Goal: Download file/media

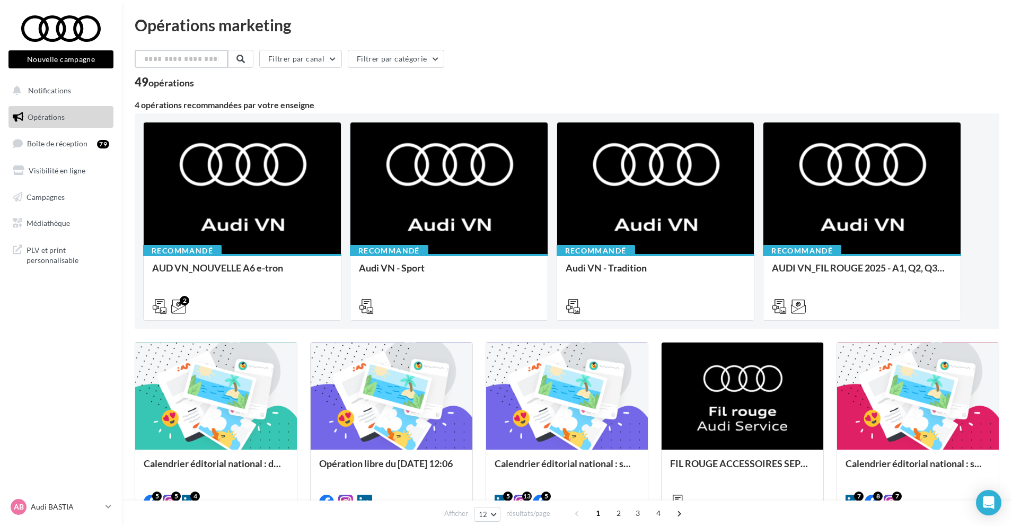
click at [185, 63] on input "text" at bounding box center [181, 59] width 93 height 18
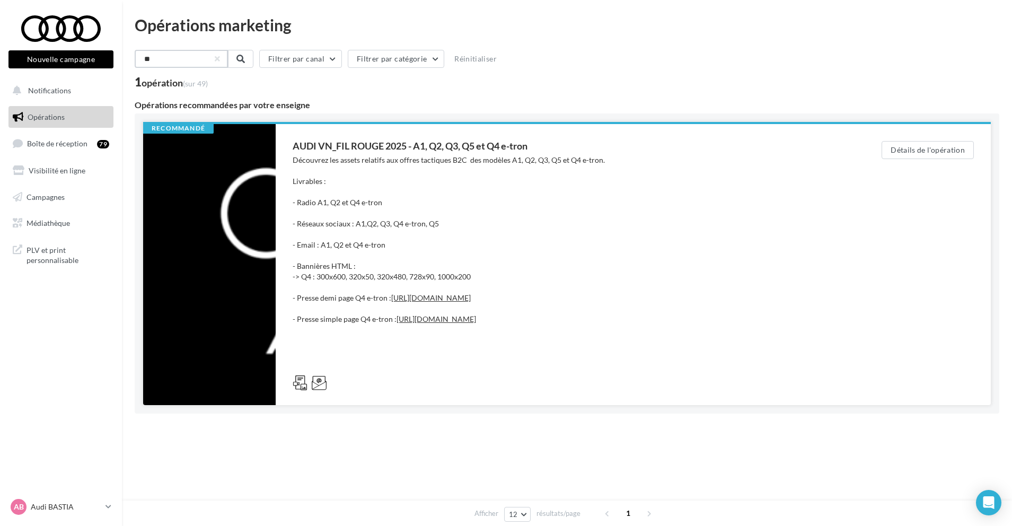
type input "**"
click at [329, 164] on div "Découvrez les assets relatifs aux offres tactiques B2C des modèles A1, Q2, Q3, …" at bounding box center [566, 261] width 546 height 212
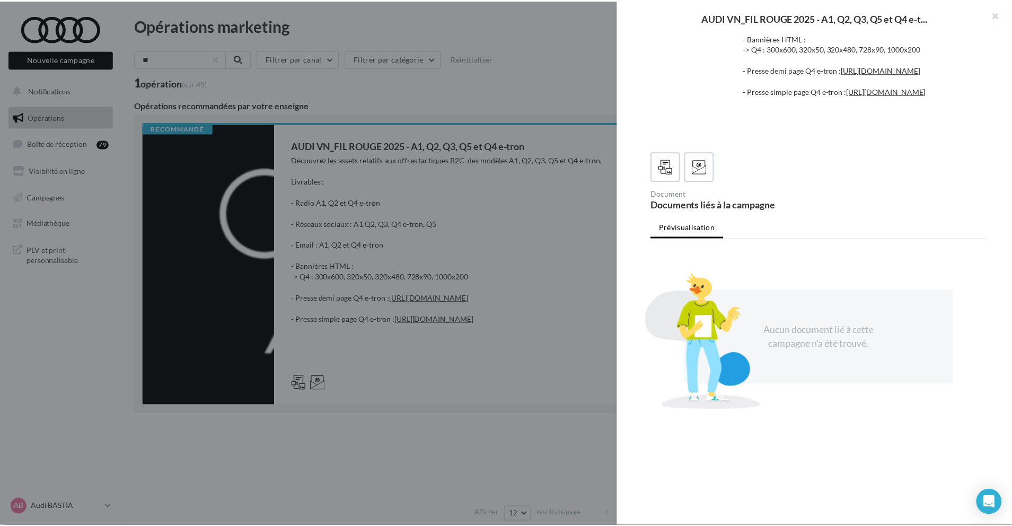
scroll to position [237, 0]
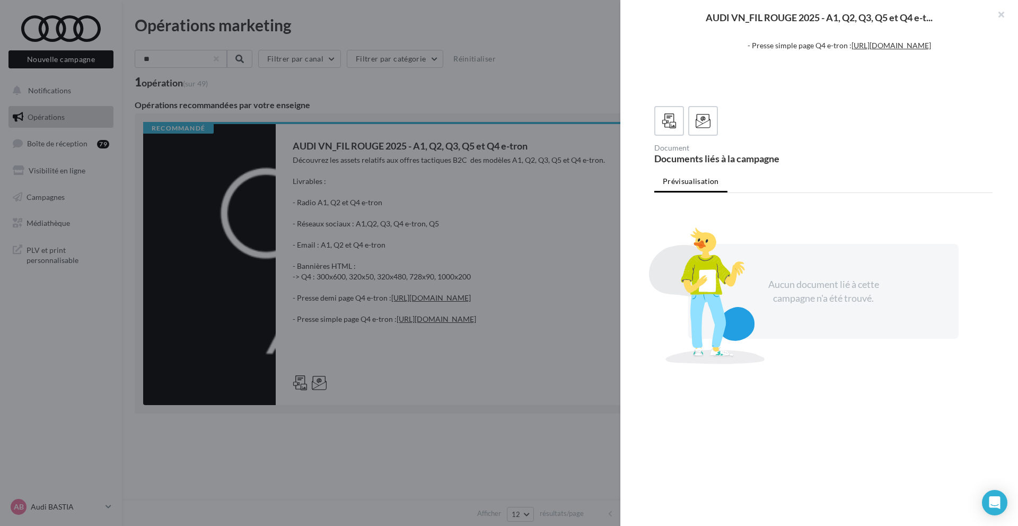
click at [491, 277] on div at bounding box center [509, 263] width 1018 height 526
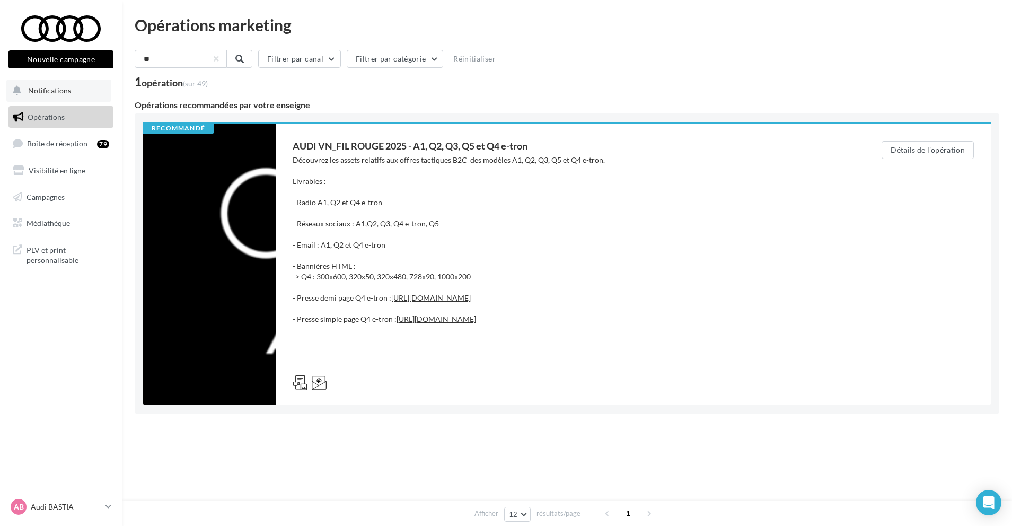
click at [84, 93] on button "Notifications" at bounding box center [58, 91] width 105 height 22
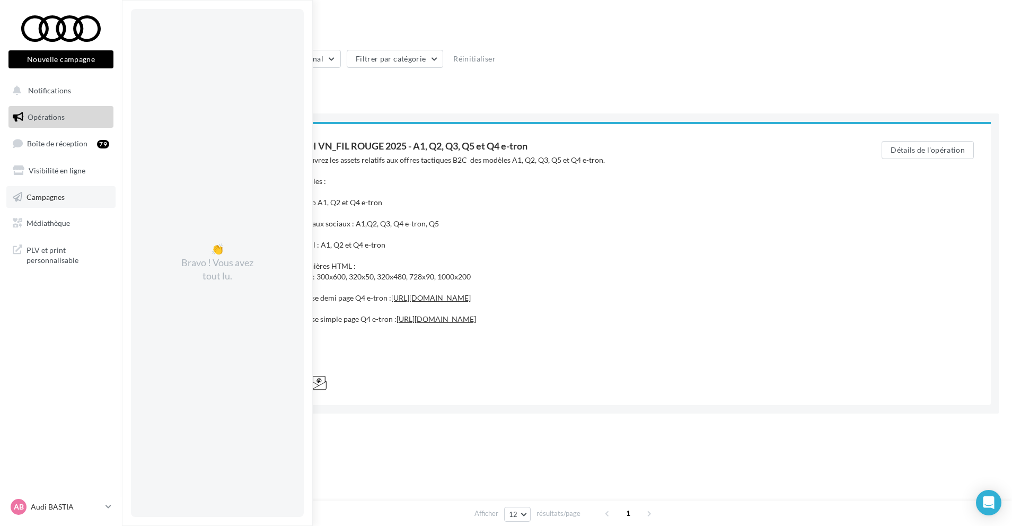
click at [73, 206] on link "Campagnes" at bounding box center [60, 197] width 109 height 22
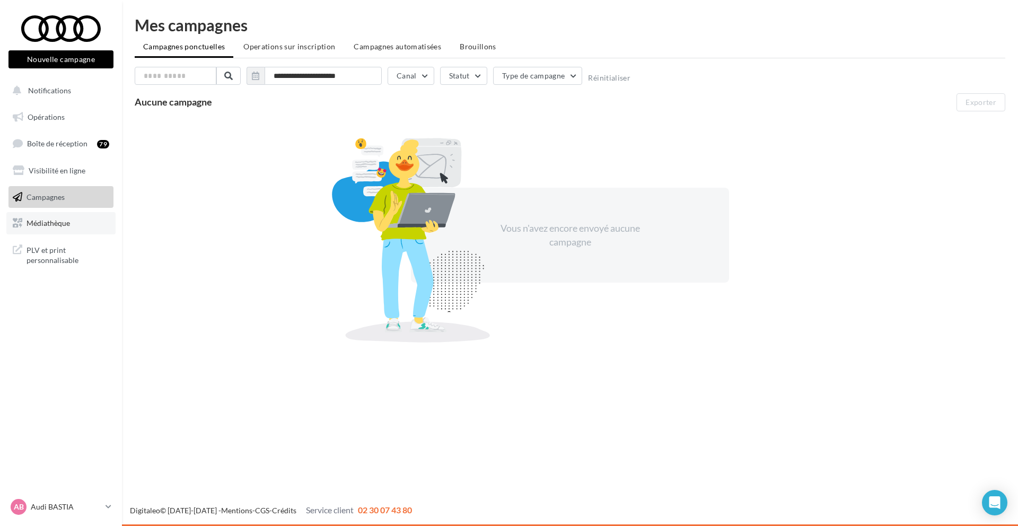
click at [55, 225] on span "Médiathèque" at bounding box center [48, 222] width 43 height 9
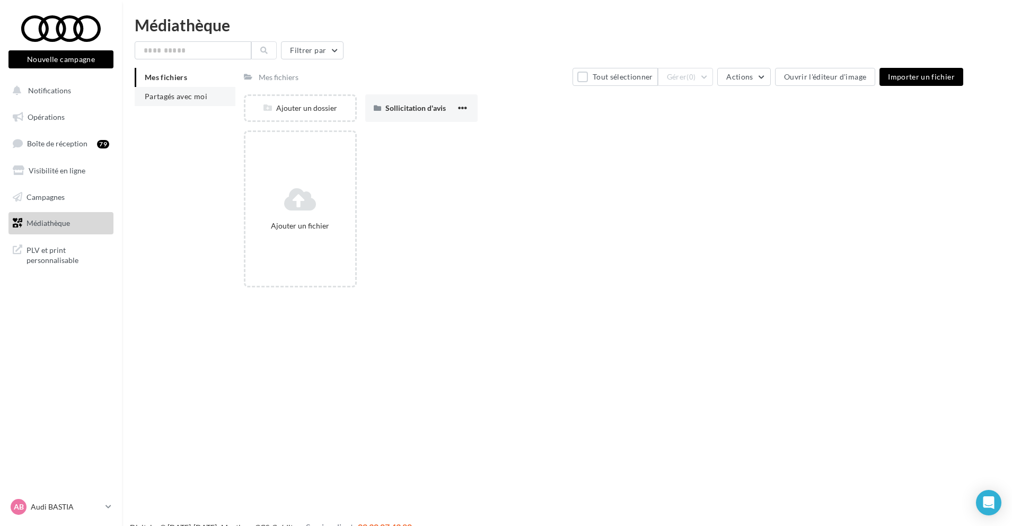
click at [192, 98] on span "Partagés avec moi" at bounding box center [176, 96] width 63 height 9
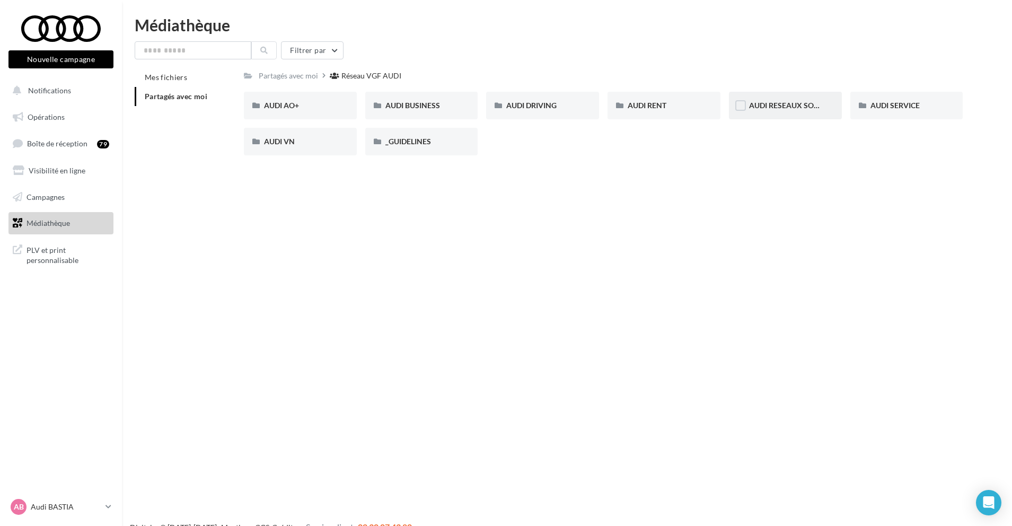
click at [801, 112] on div "AUDI RESEAUX SOCIAUX" at bounding box center [785, 106] width 113 height 28
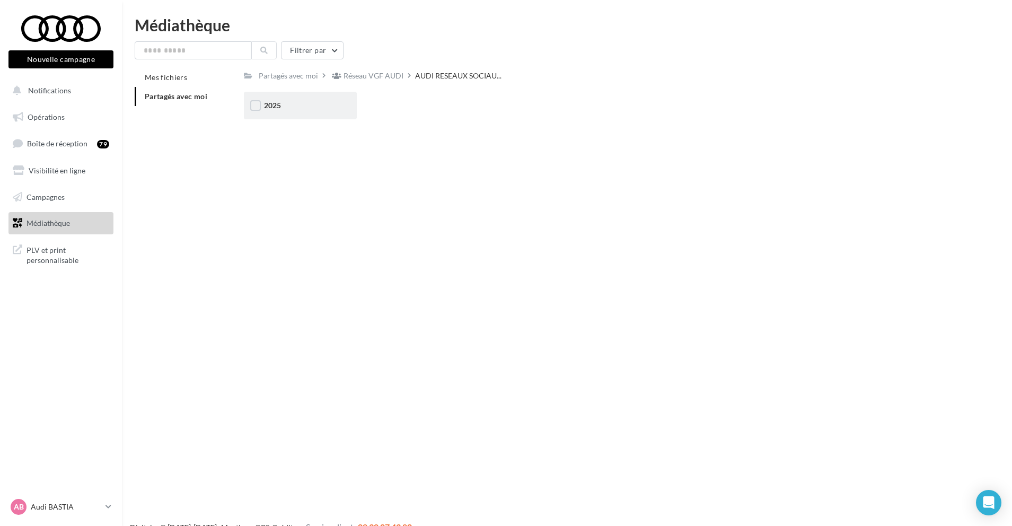
click at [314, 101] on div "2025" at bounding box center [300, 105] width 73 height 11
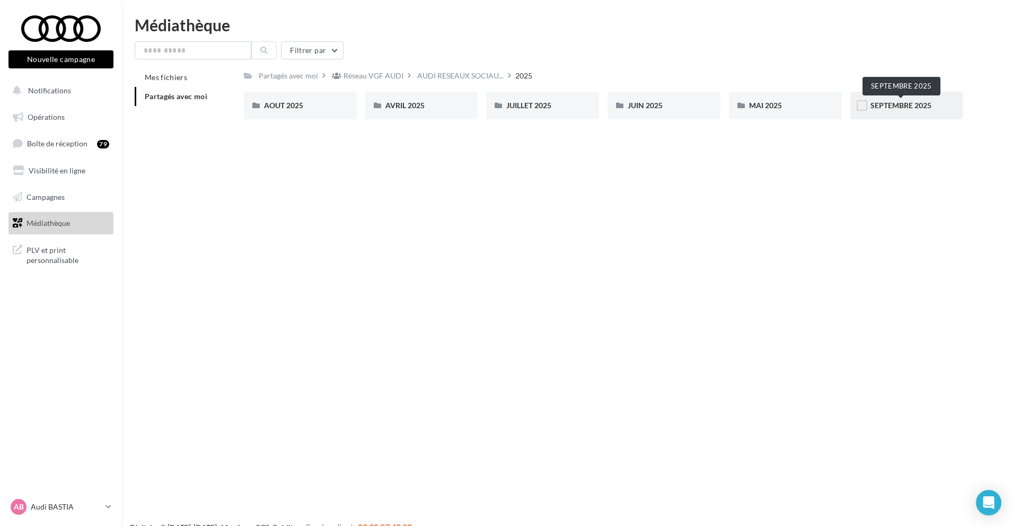
click at [882, 106] on span "SEPTEMBRE 2025" at bounding box center [900, 105] width 61 height 9
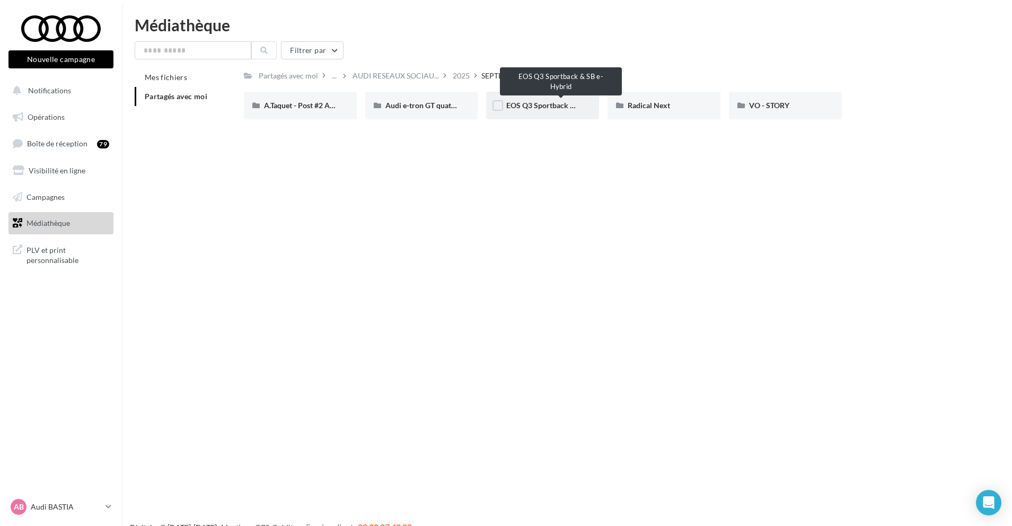
click at [560, 108] on span "EOS Q3 Sportback & SB e-Hybrid" at bounding box center [561, 105] width 111 height 9
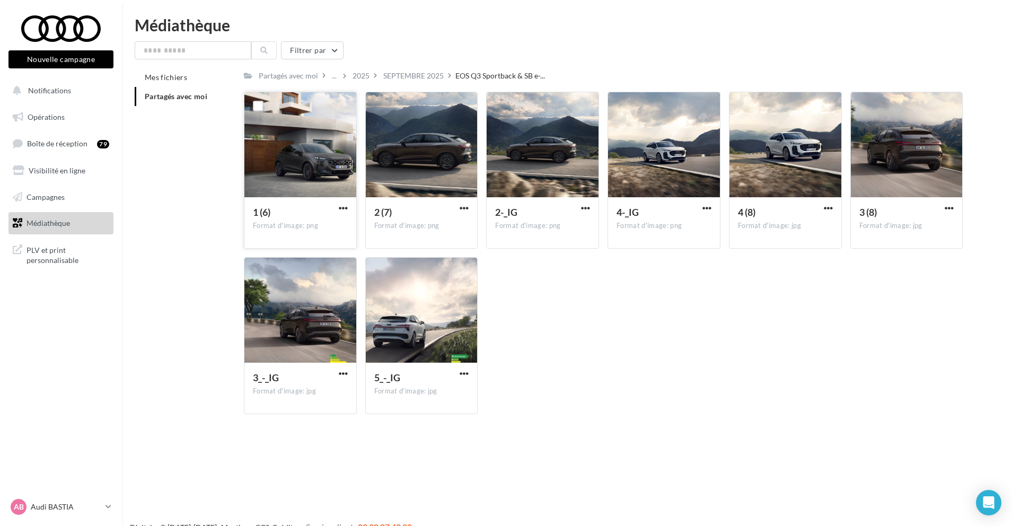
click at [316, 175] on div at bounding box center [300, 145] width 112 height 106
click at [412, 73] on div "SEPTEMBRE 2025" at bounding box center [413, 75] width 60 height 11
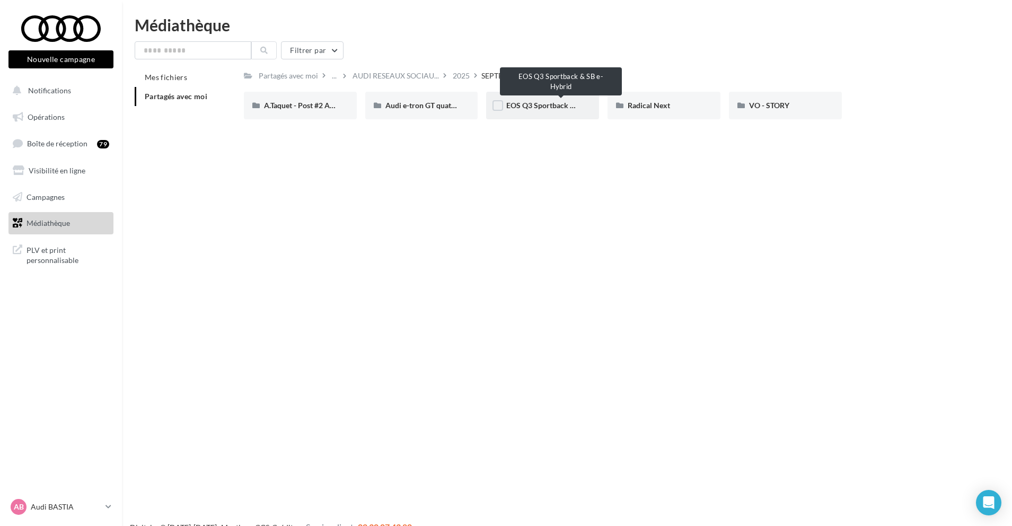
click at [550, 104] on span "EOS Q3 Sportback & SB e-Hybrid" at bounding box center [561, 105] width 111 height 9
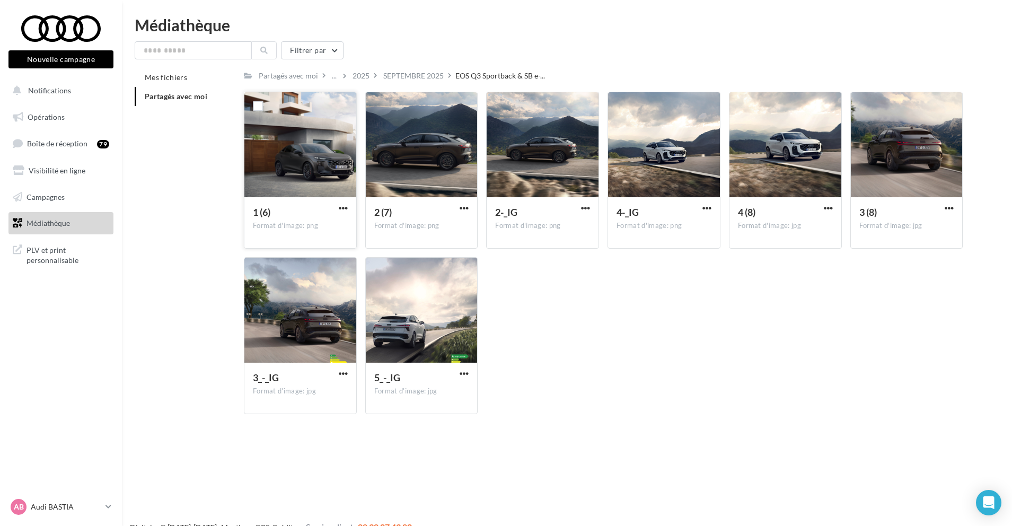
click at [312, 158] on div at bounding box center [300, 145] width 112 height 106
click at [319, 166] on div at bounding box center [300, 145] width 112 height 106
click at [342, 372] on span "button" at bounding box center [343, 373] width 9 height 9
click at [322, 398] on button "Télécharger" at bounding box center [297, 395] width 106 height 28
click at [465, 376] on span "button" at bounding box center [464, 373] width 9 height 9
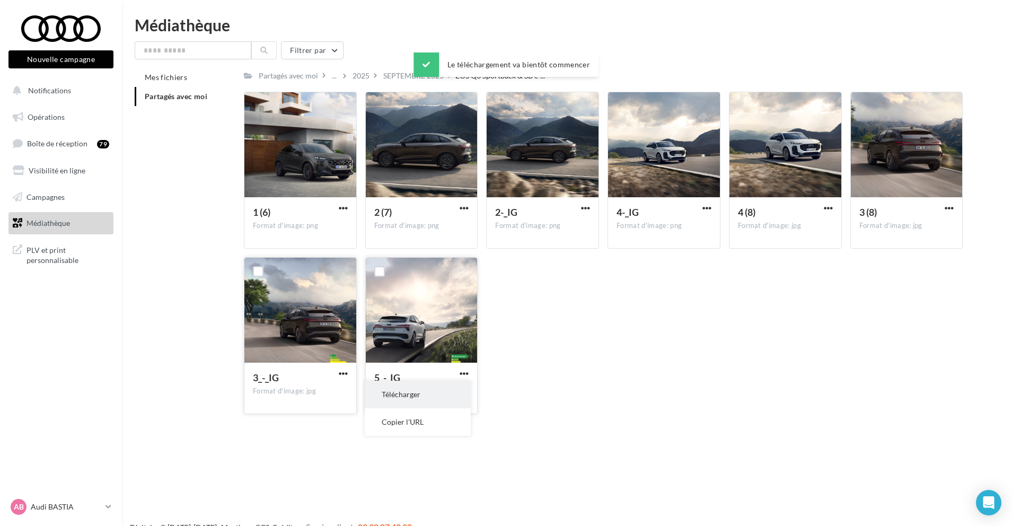
click at [445, 394] on button "Télécharger" at bounding box center [418, 395] width 106 height 28
click at [583, 208] on span "button" at bounding box center [585, 208] width 9 height 9
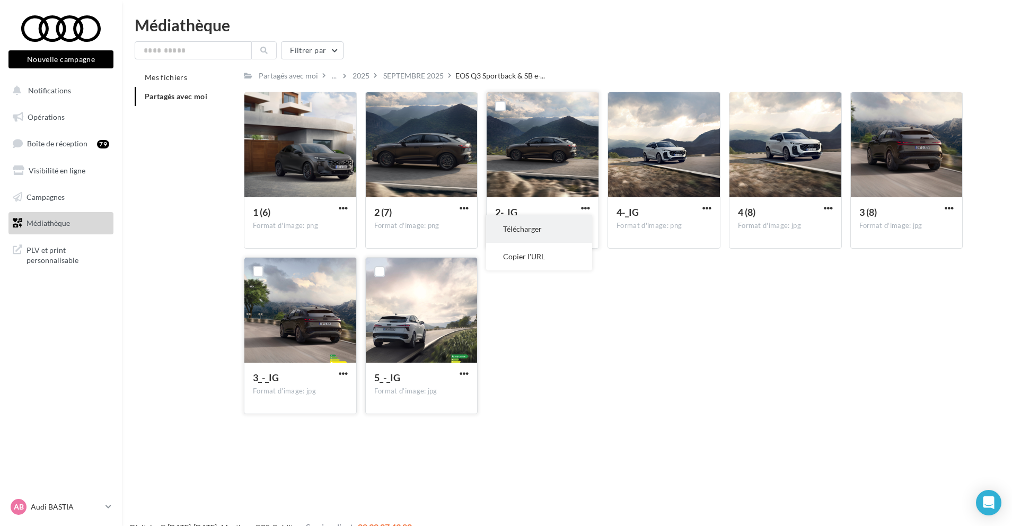
click at [580, 230] on button "Télécharger" at bounding box center [539, 229] width 106 height 28
click at [342, 207] on span "button" at bounding box center [343, 208] width 9 height 9
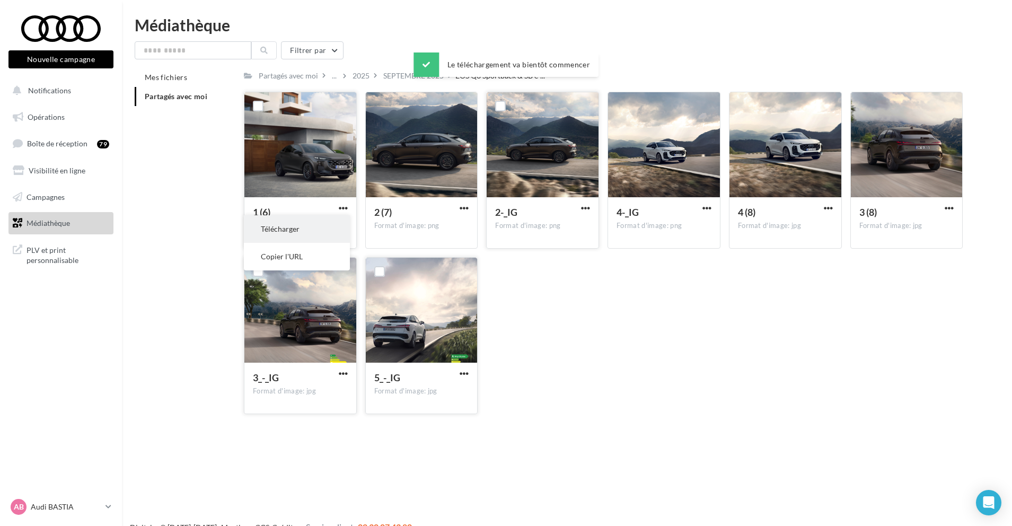
click at [328, 231] on button "Télécharger" at bounding box center [297, 229] width 106 height 28
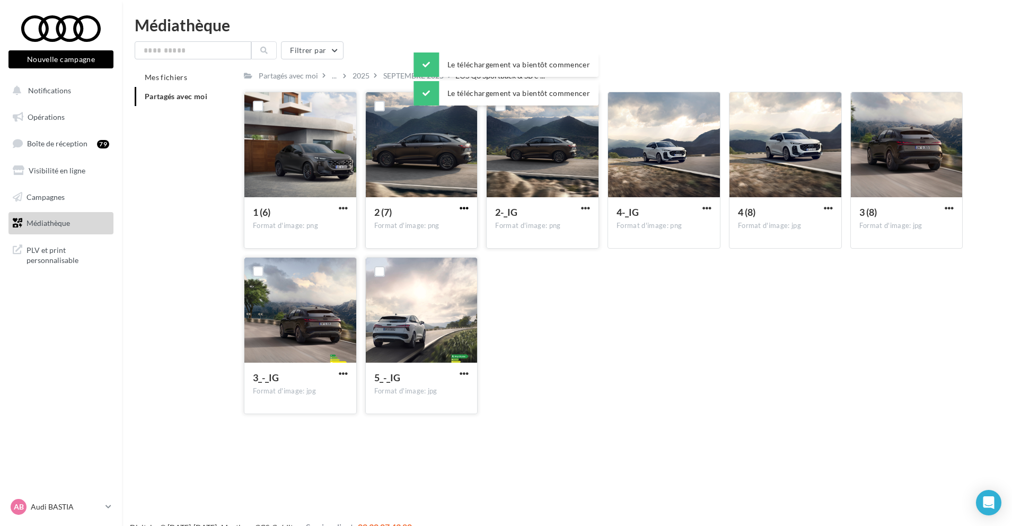
click at [464, 204] on span "button" at bounding box center [464, 208] width 9 height 9
click at [453, 231] on button "Télécharger" at bounding box center [418, 229] width 106 height 28
click at [169, 92] on span "Partagés avec moi" at bounding box center [176, 96] width 63 height 9
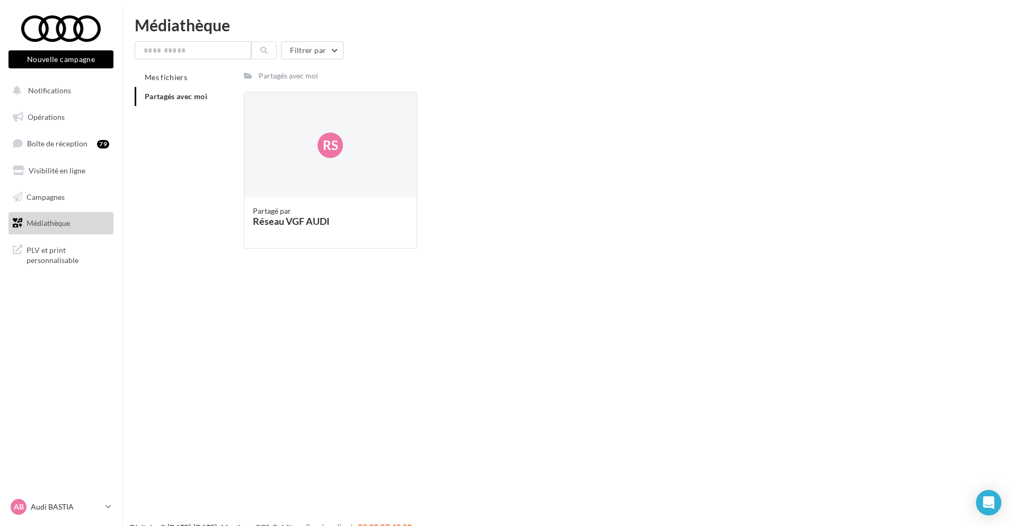
click at [175, 97] on span "Partagés avec moi" at bounding box center [176, 96] width 63 height 9
click at [278, 72] on div "Partagés avec moi" at bounding box center [288, 75] width 59 height 11
click at [173, 99] on span "Partagés avec moi" at bounding box center [176, 96] width 63 height 9
click at [74, 190] on link "Campagnes" at bounding box center [60, 197] width 109 height 22
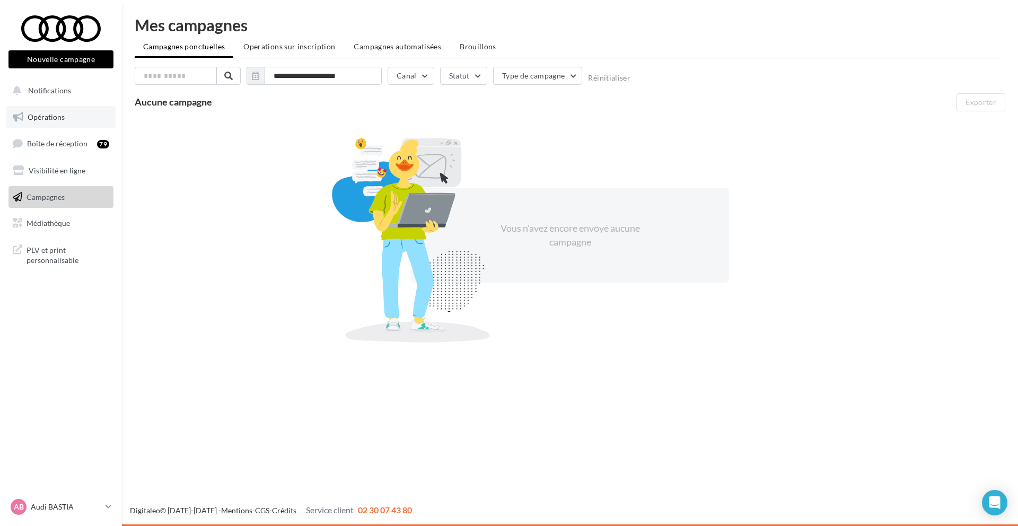
click at [64, 114] on span "Opérations" at bounding box center [46, 116] width 37 height 9
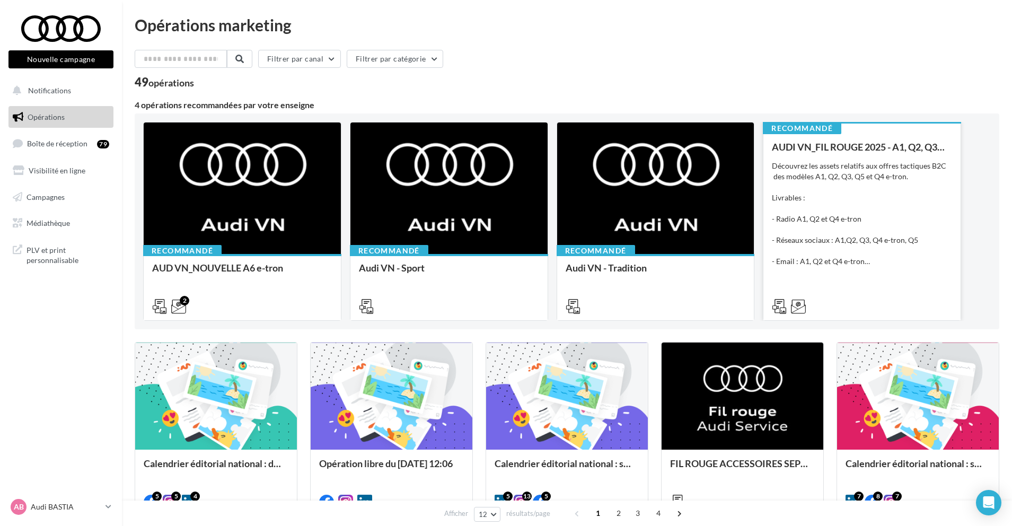
click at [872, 187] on div "Découvrez les assets relatifs aux offres tactiques B2C des modèles A1, Q2, Q3, …" at bounding box center [862, 214] width 180 height 106
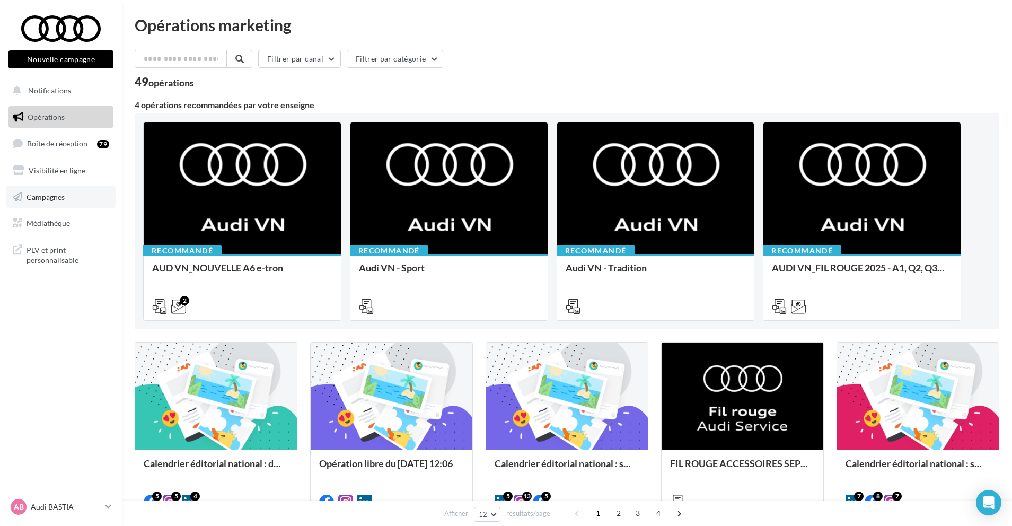
click at [69, 199] on link "Campagnes" at bounding box center [60, 197] width 109 height 22
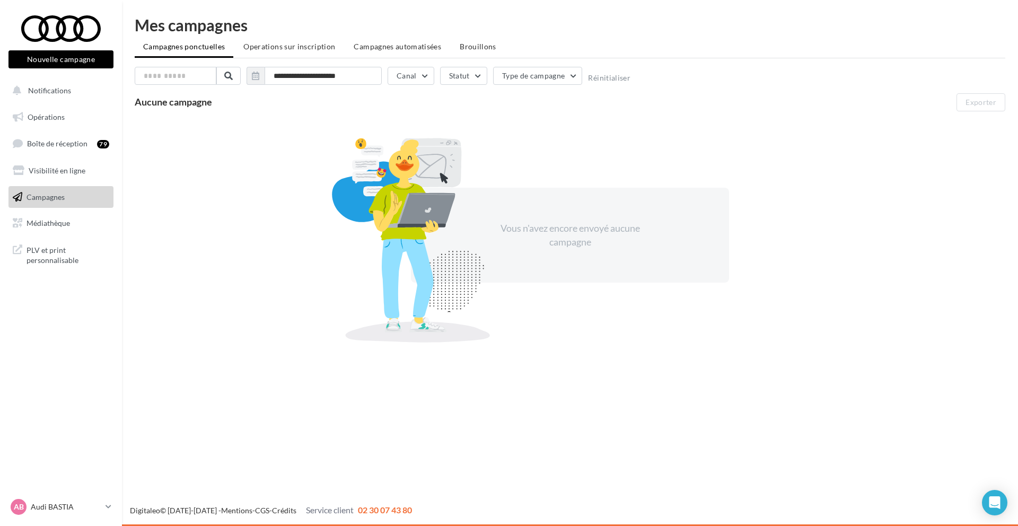
click at [73, 223] on link "Médiathèque" at bounding box center [60, 223] width 109 height 22
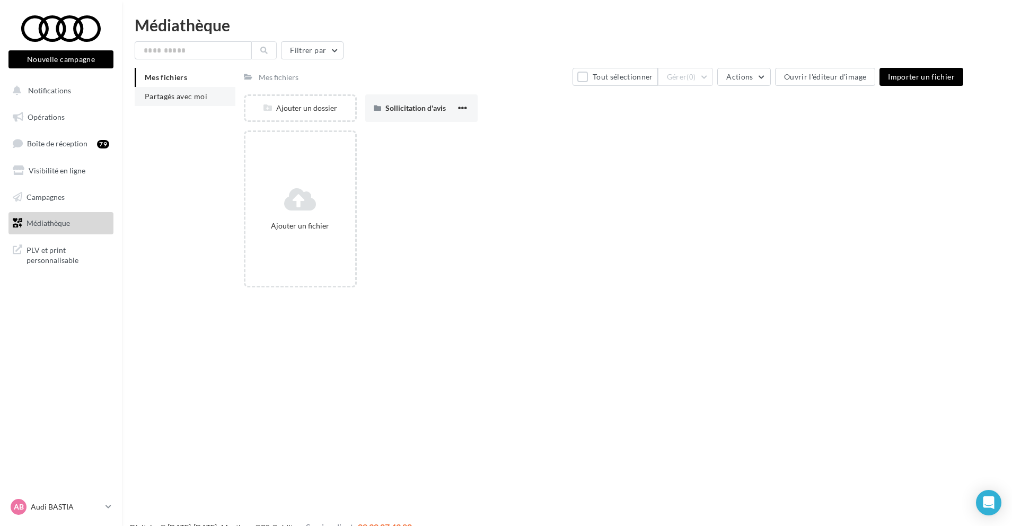
click at [183, 98] on span "Partagés avec moi" at bounding box center [176, 96] width 63 height 9
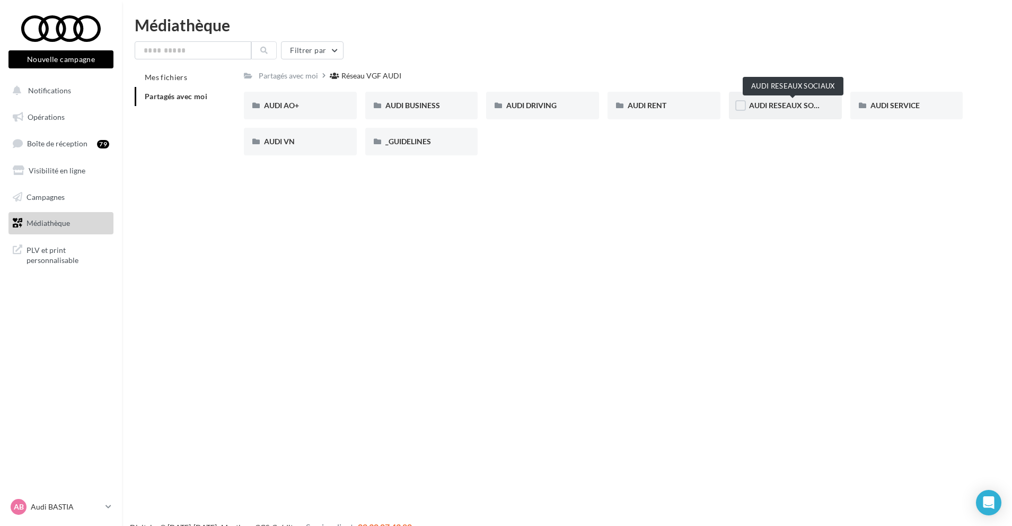
click at [805, 108] on span "AUDI RESEAUX SOCIAUX" at bounding box center [792, 105] width 87 height 9
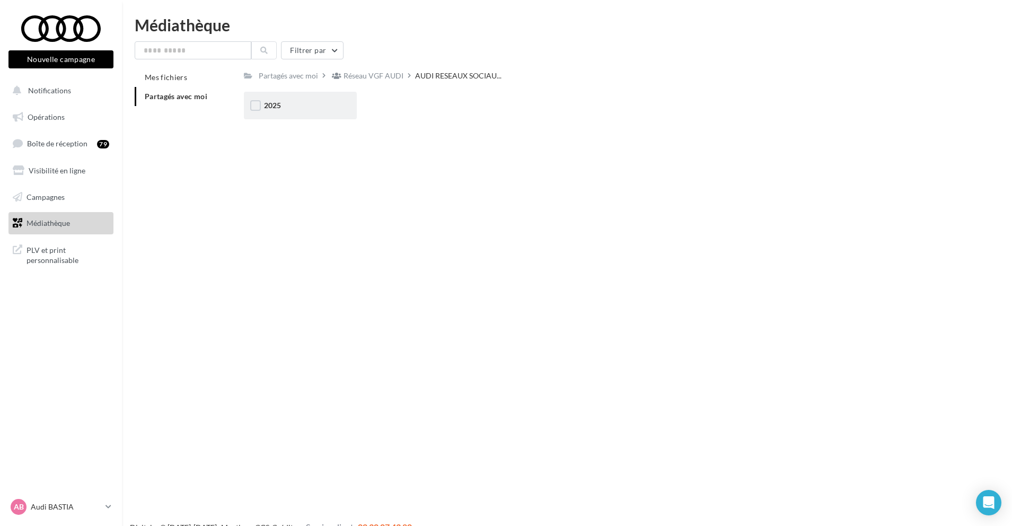
click at [287, 101] on div "2025" at bounding box center [300, 105] width 73 height 11
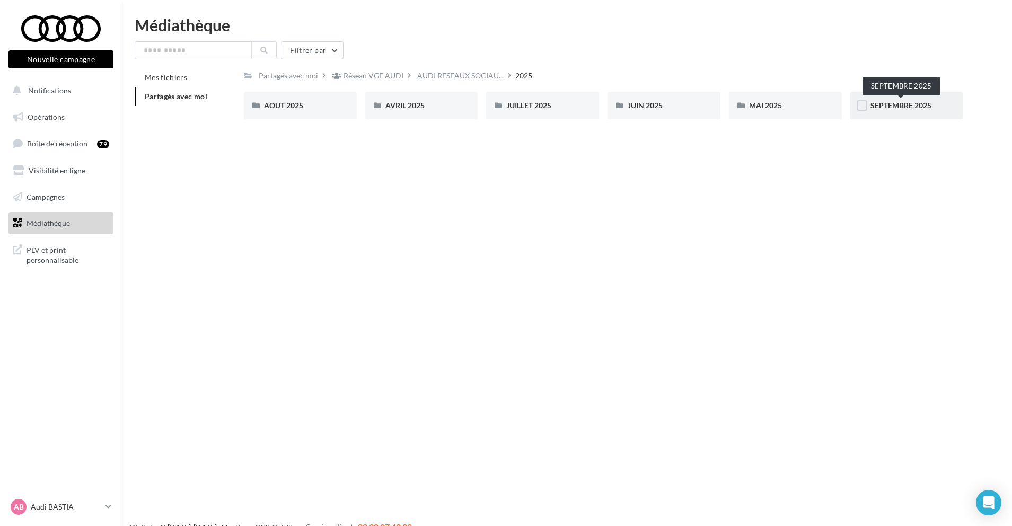
click at [896, 107] on span "SEPTEMBRE 2025" at bounding box center [900, 105] width 61 height 9
click at [316, 114] on div "A.Taquet - Post #2 Audi RS6" at bounding box center [300, 106] width 113 height 28
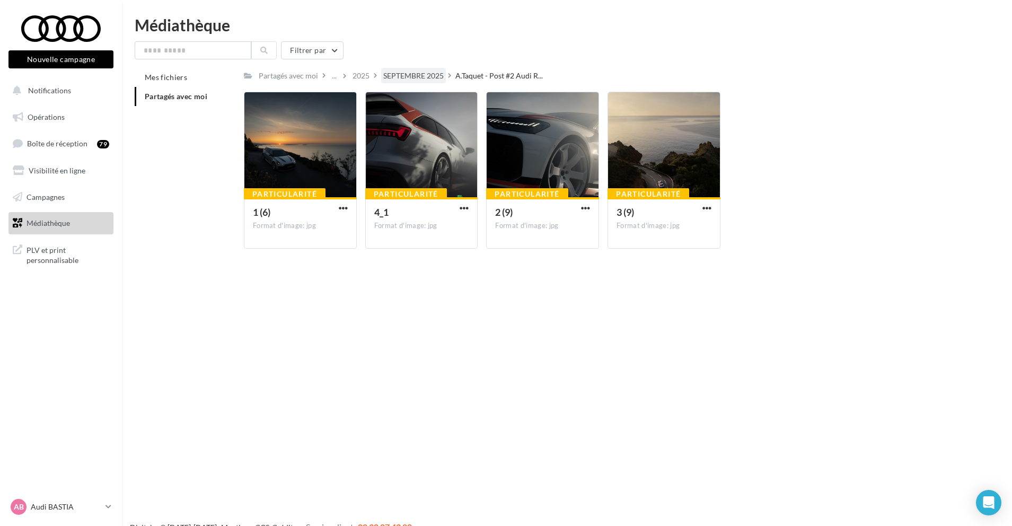
click at [421, 75] on div "SEPTEMBRE 2025" at bounding box center [413, 75] width 60 height 11
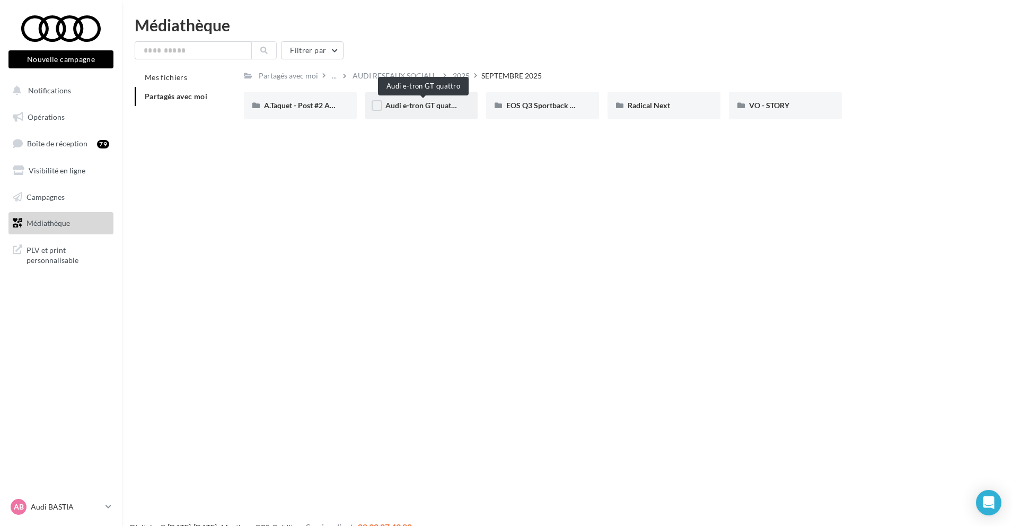
click at [394, 107] on span "Audi e-tron GT quattro" at bounding box center [423, 105] width 76 height 9
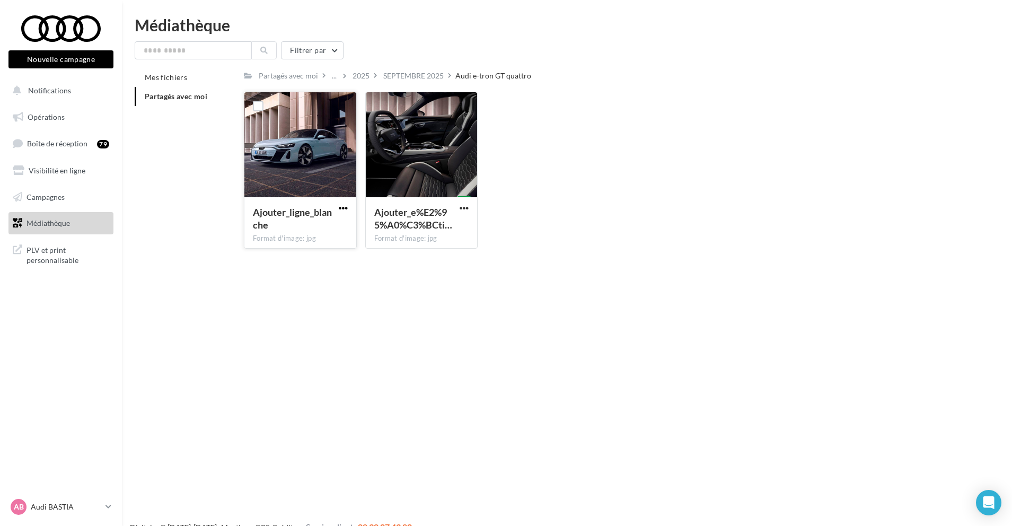
click at [339, 210] on span "button" at bounding box center [343, 208] width 9 height 9
click at [326, 232] on button "Télécharger" at bounding box center [297, 229] width 106 height 28
click at [409, 75] on div "SEPTEMBRE 2025" at bounding box center [413, 75] width 60 height 11
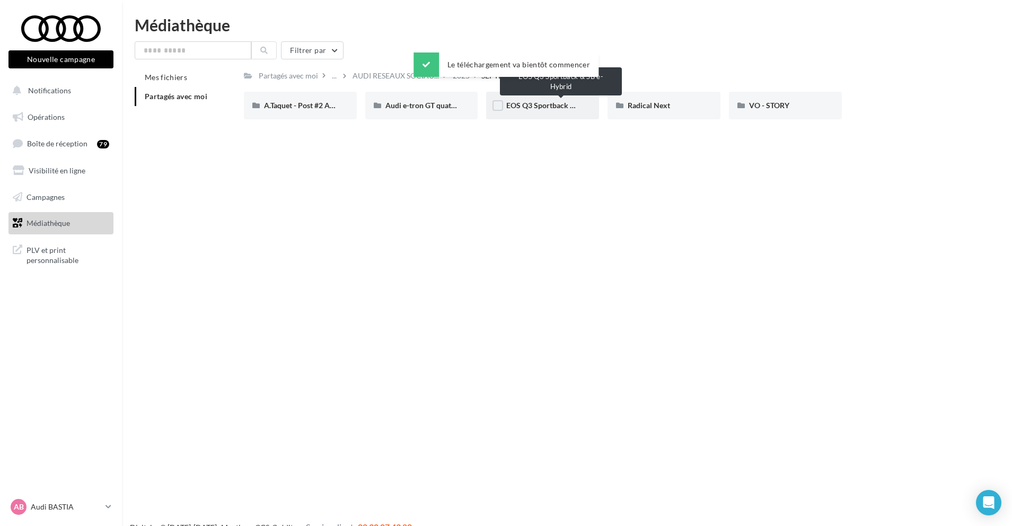
click at [545, 106] on span "EOS Q3 Sportback & SB e-Hybrid" at bounding box center [561, 105] width 111 height 9
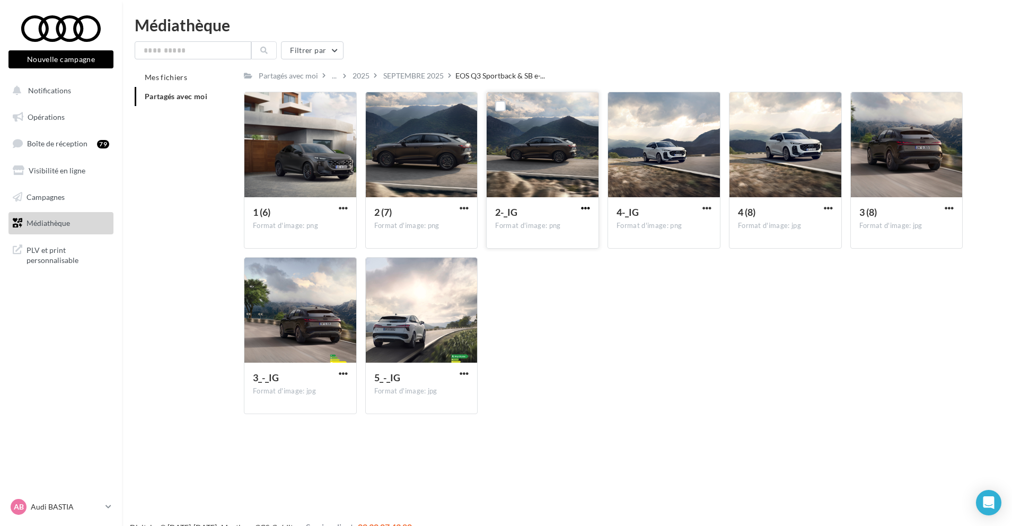
click at [586, 207] on span "button" at bounding box center [585, 208] width 9 height 9
click at [560, 232] on button "Télécharger" at bounding box center [539, 229] width 106 height 28
click at [395, 70] on div "SEPTEMBRE 2025" at bounding box center [413, 75] width 60 height 11
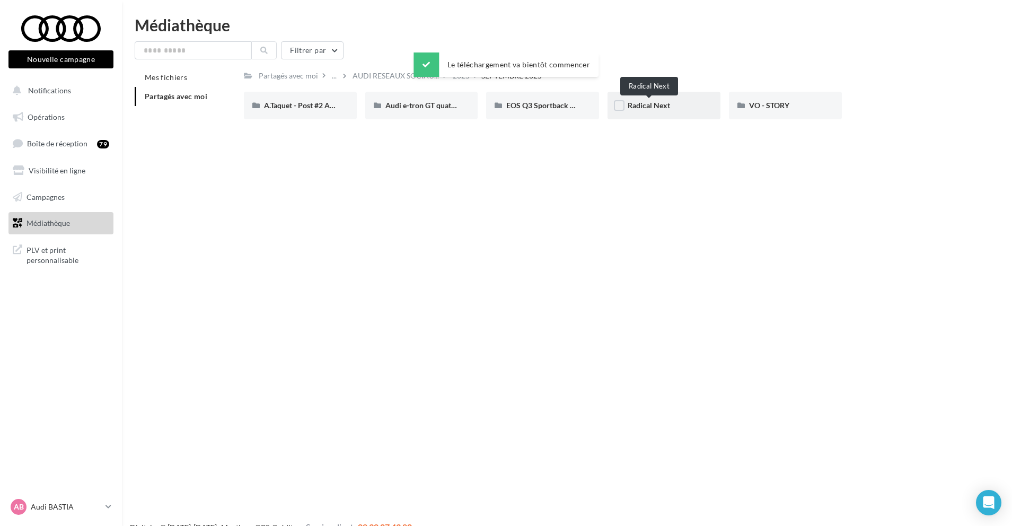
click at [654, 105] on span "Radical Next" at bounding box center [649, 105] width 42 height 9
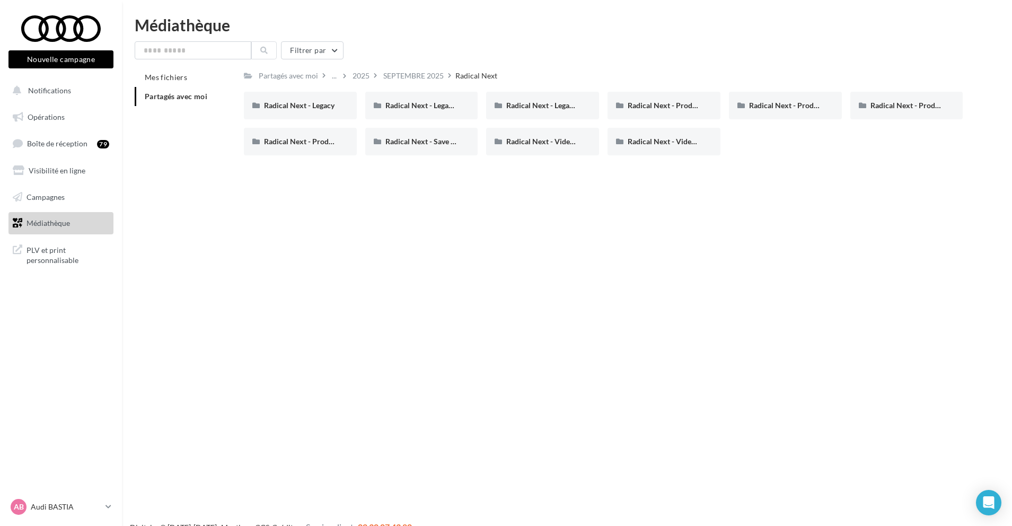
click at [416, 77] on div "SEPTEMBRE 2025" at bounding box center [413, 75] width 60 height 11
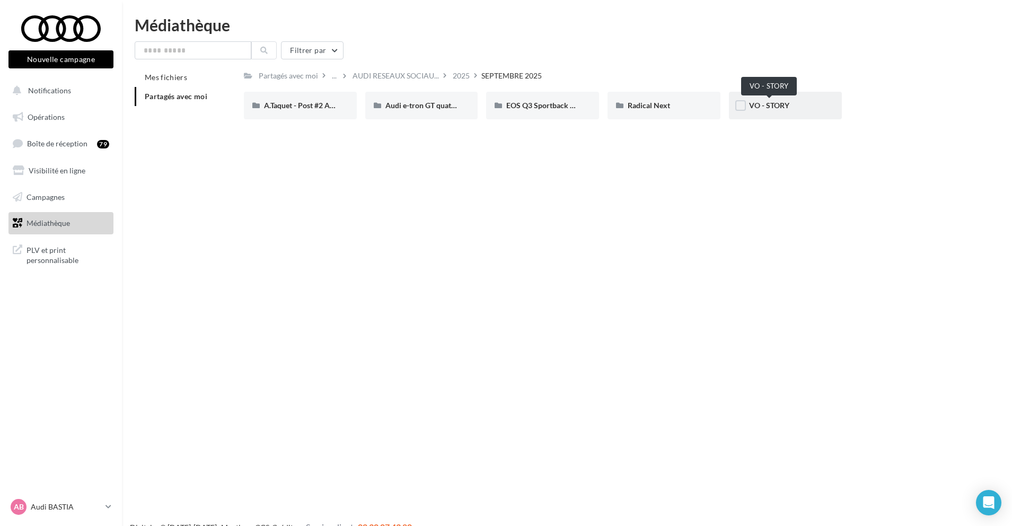
click at [788, 105] on span "VO - STORY" at bounding box center [769, 105] width 40 height 9
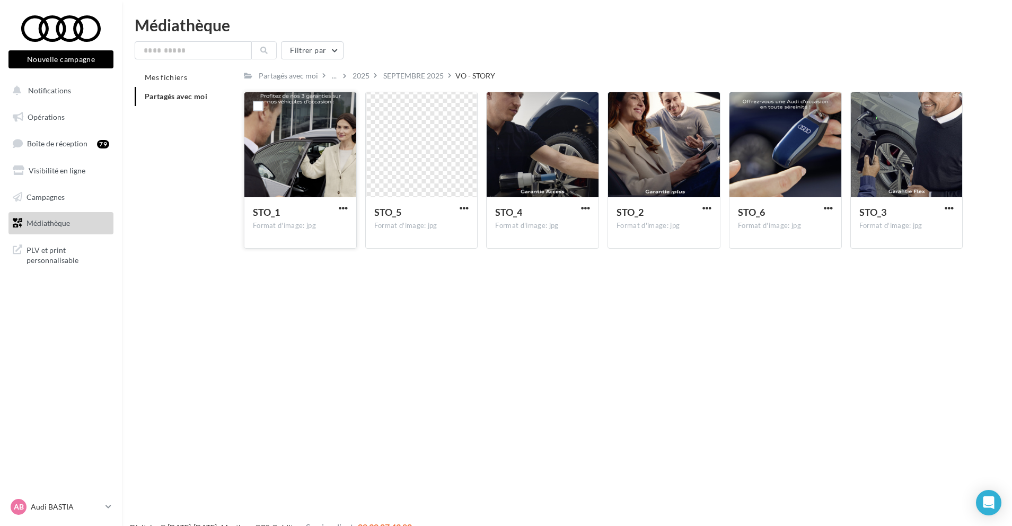
click at [320, 165] on div at bounding box center [300, 145] width 112 height 106
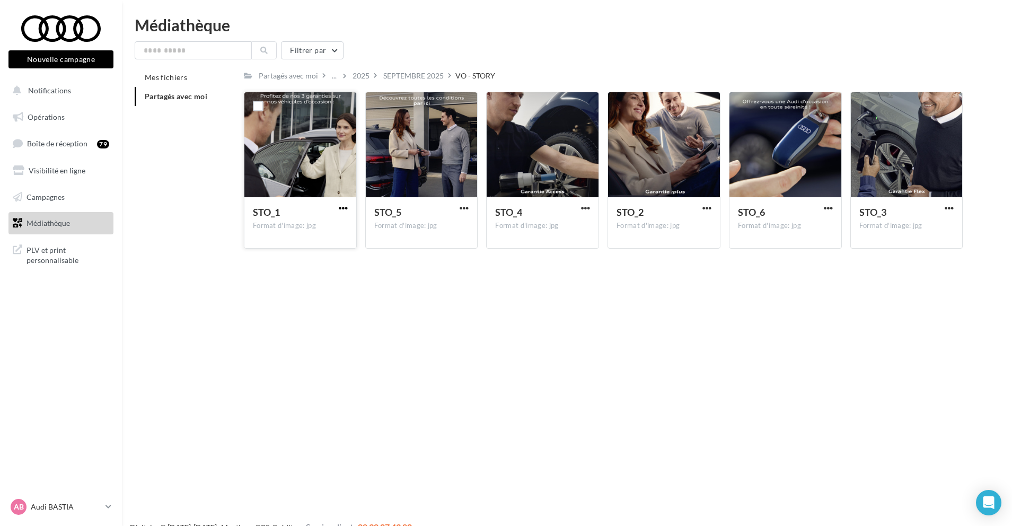
click at [340, 212] on span "button" at bounding box center [343, 208] width 9 height 9
click at [333, 225] on button "Télécharger" at bounding box center [297, 229] width 106 height 28
click at [424, 75] on div "SEPTEMBRE 2025" at bounding box center [413, 75] width 60 height 11
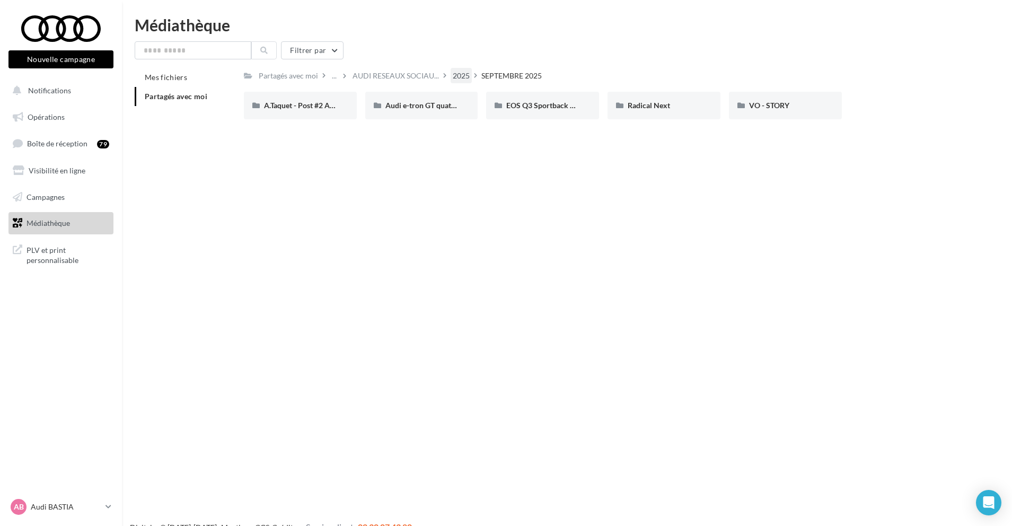
click at [462, 69] on div "2025" at bounding box center [461, 75] width 21 height 15
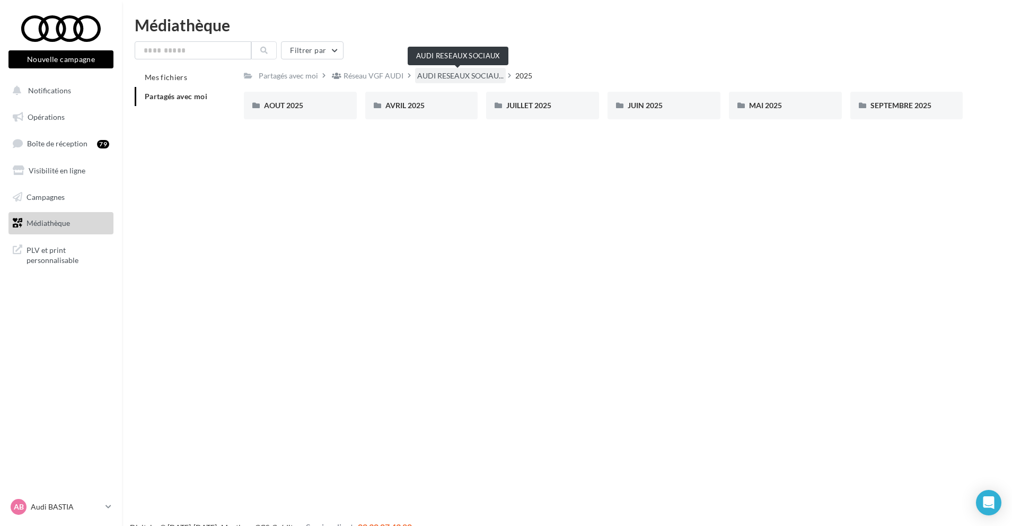
click at [467, 76] on span "AUDI RESEAUX SOCIAU..." at bounding box center [460, 75] width 86 height 11
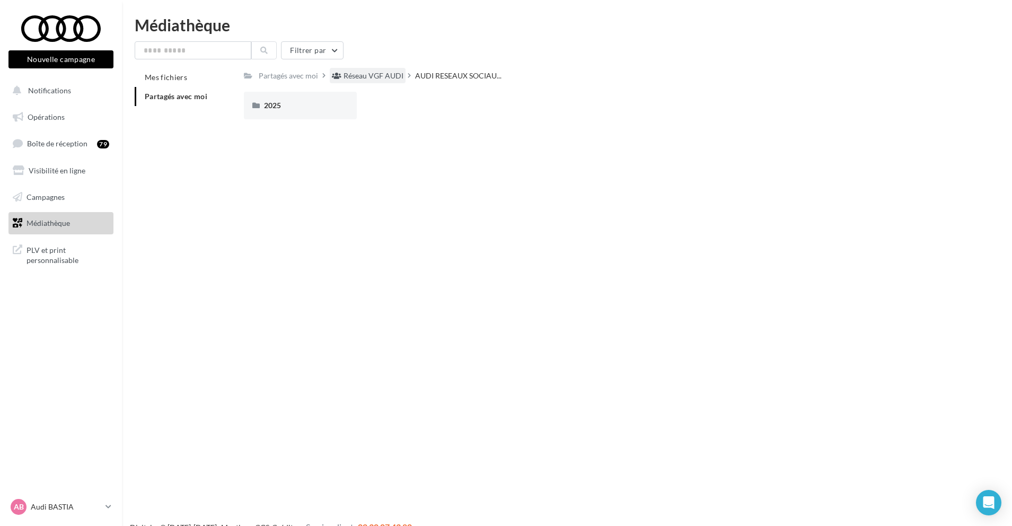
click at [383, 73] on div "Réseau VGF AUDI" at bounding box center [373, 75] width 60 height 11
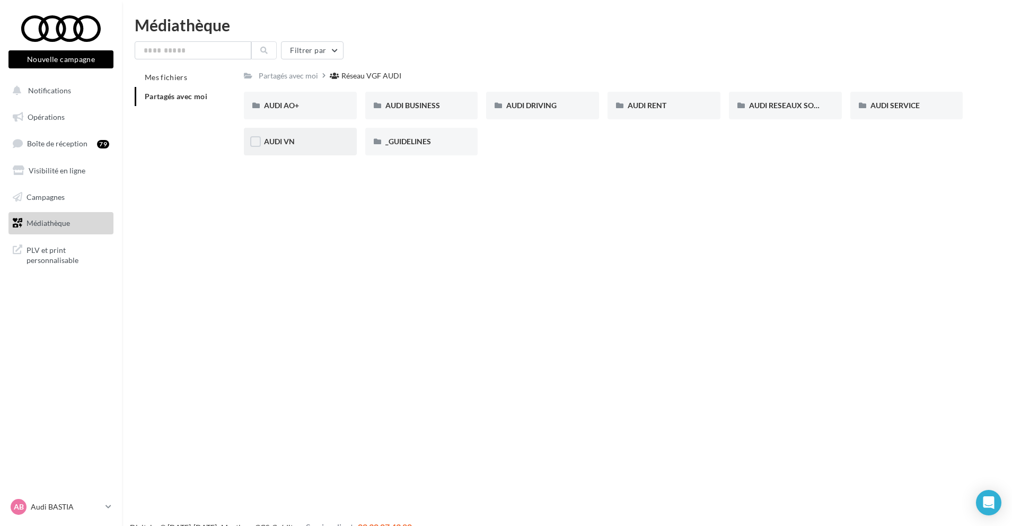
click at [307, 143] on div "AUDI VN" at bounding box center [300, 141] width 73 height 11
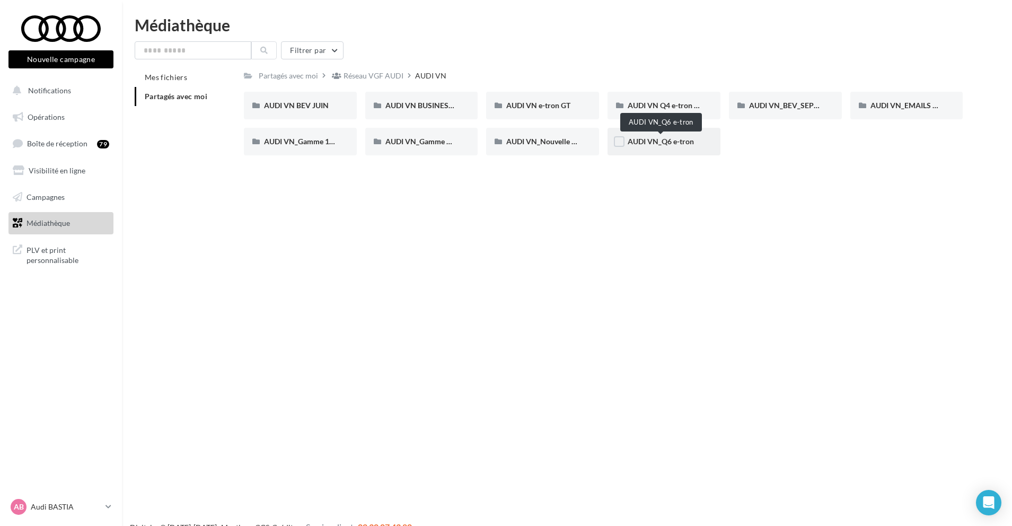
click at [654, 144] on span "AUDI VN_Q6 e-tron" at bounding box center [661, 141] width 66 height 9
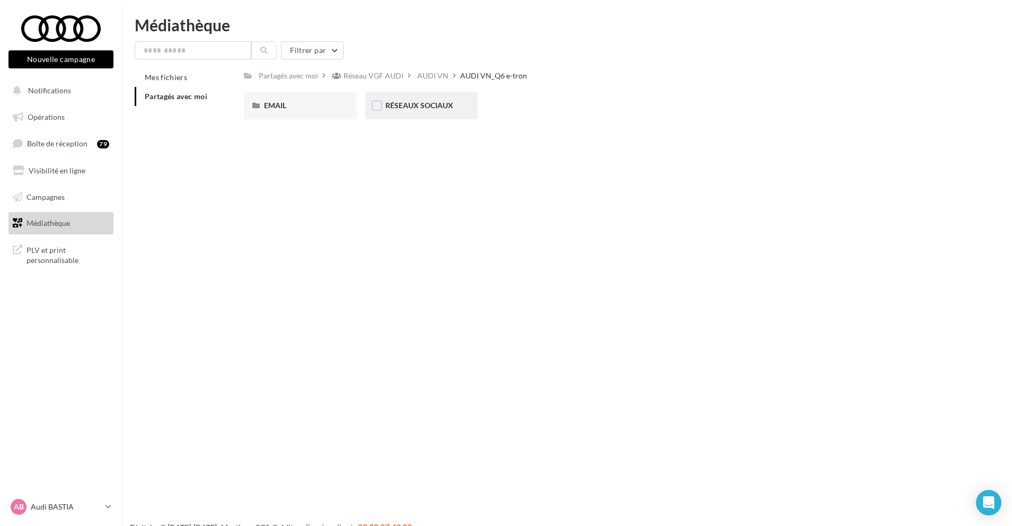
click at [420, 106] on span "RÉSEAUX SOCIAUX" at bounding box center [419, 105] width 68 height 9
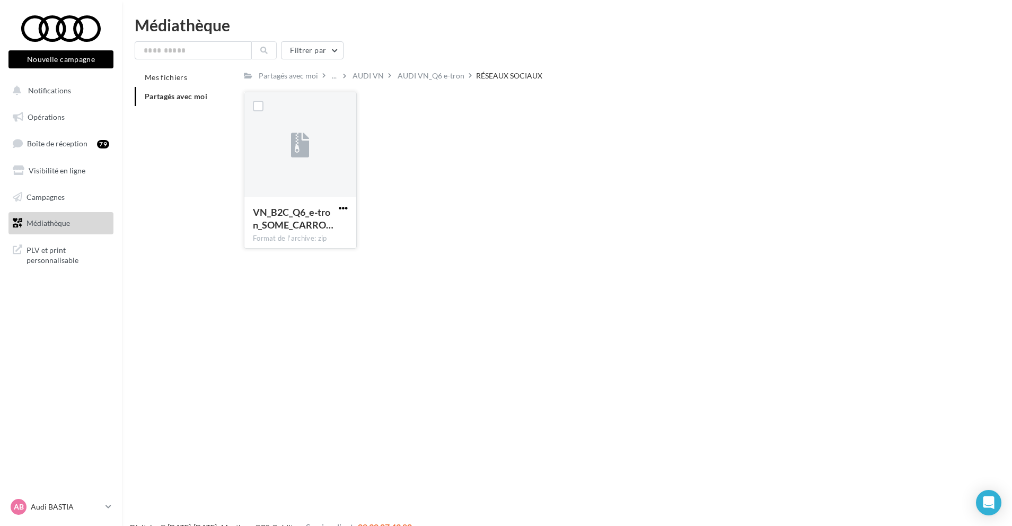
click at [339, 207] on span "button" at bounding box center [343, 208] width 9 height 9
click at [336, 228] on button "Télécharger" at bounding box center [297, 229] width 106 height 28
click at [402, 77] on div "AUDI VN_Q6 e-tron" at bounding box center [431, 75] width 67 height 11
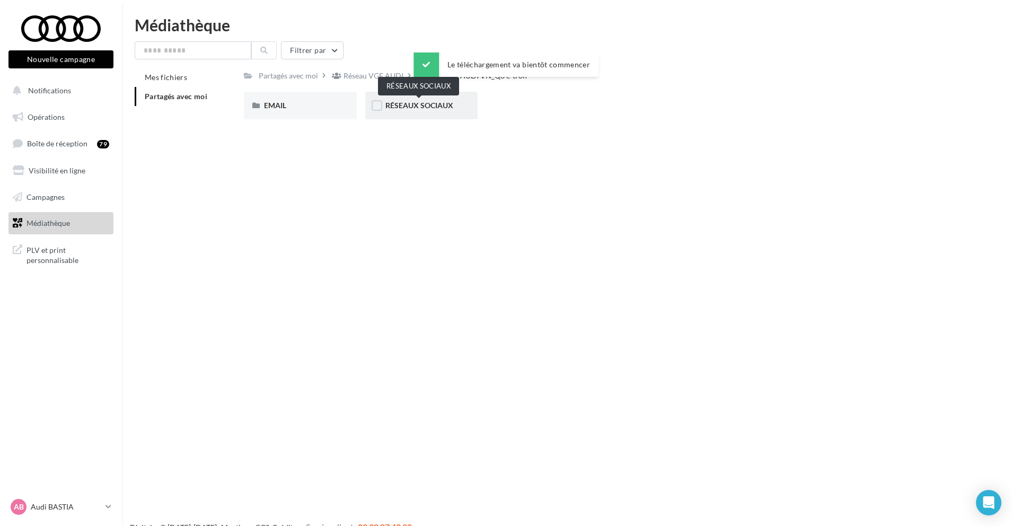
click at [448, 101] on span "RÉSEAUX SOCIAUX" at bounding box center [419, 105] width 68 height 9
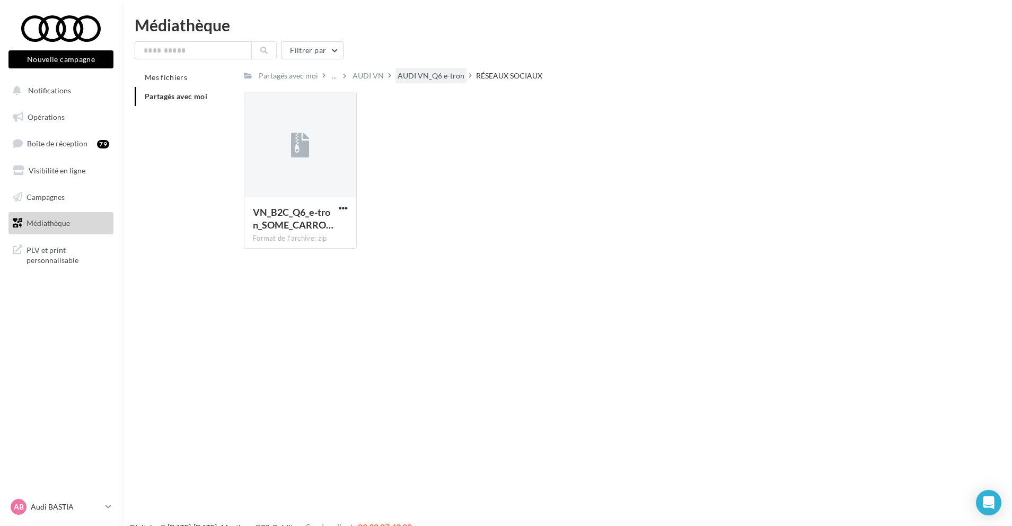
click at [445, 71] on div "AUDI VN_Q6 e-tron" at bounding box center [431, 75] width 67 height 11
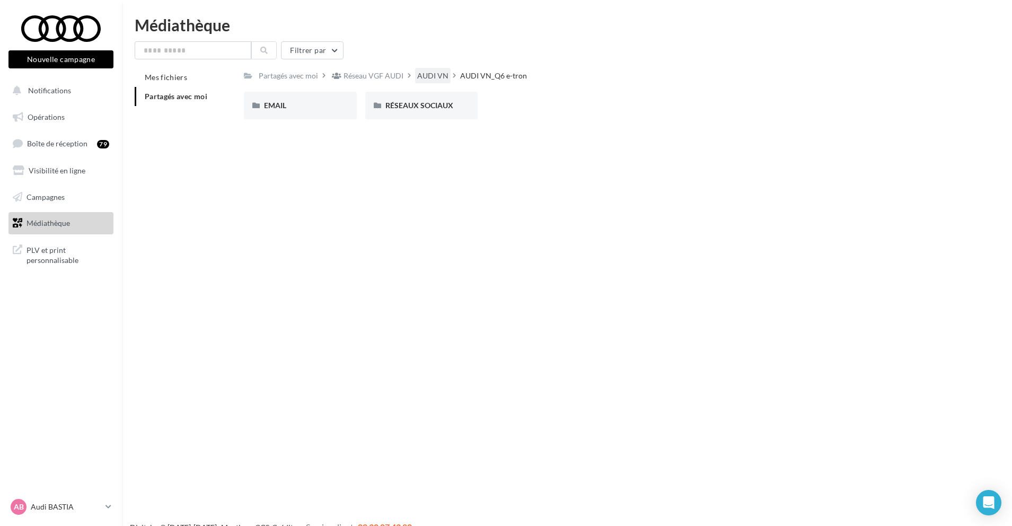
click at [434, 73] on div "AUDI VN" at bounding box center [432, 75] width 31 height 11
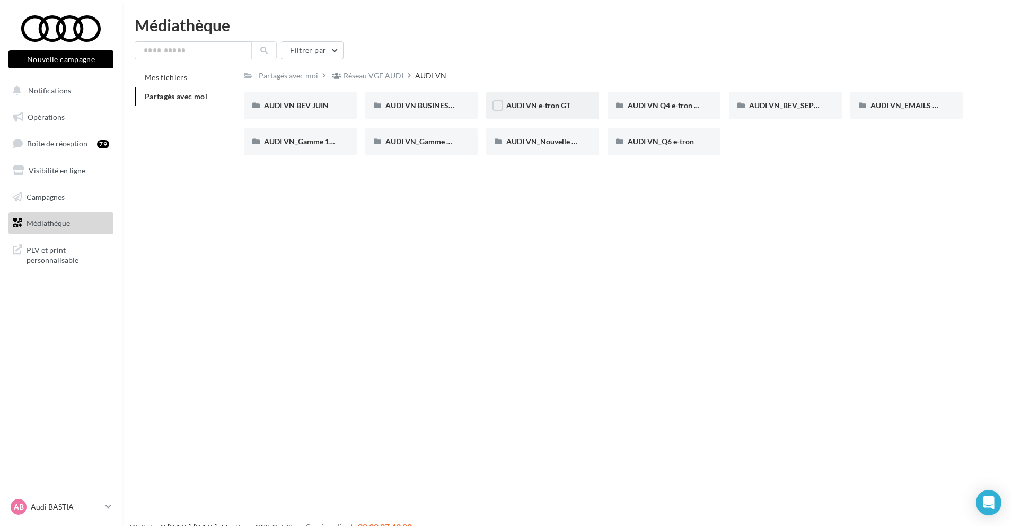
click at [545, 99] on div "AUDI VN e-tron GT" at bounding box center [542, 106] width 113 height 28
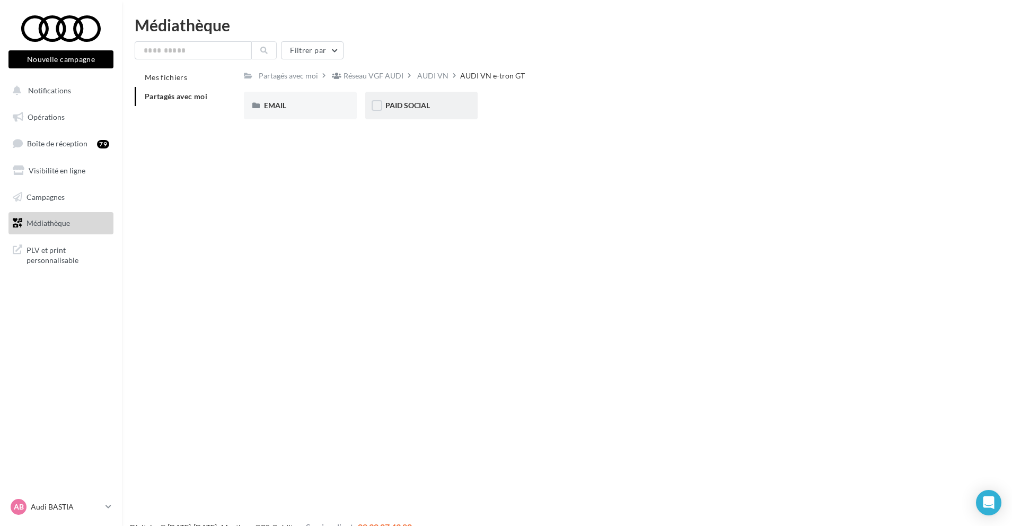
click at [448, 103] on div "PAID SOCIAL" at bounding box center [421, 105] width 73 height 11
click at [416, 105] on div "VIDEOS" at bounding box center [421, 105] width 73 height 11
click at [299, 96] on div "DESIGN" at bounding box center [300, 106] width 113 height 28
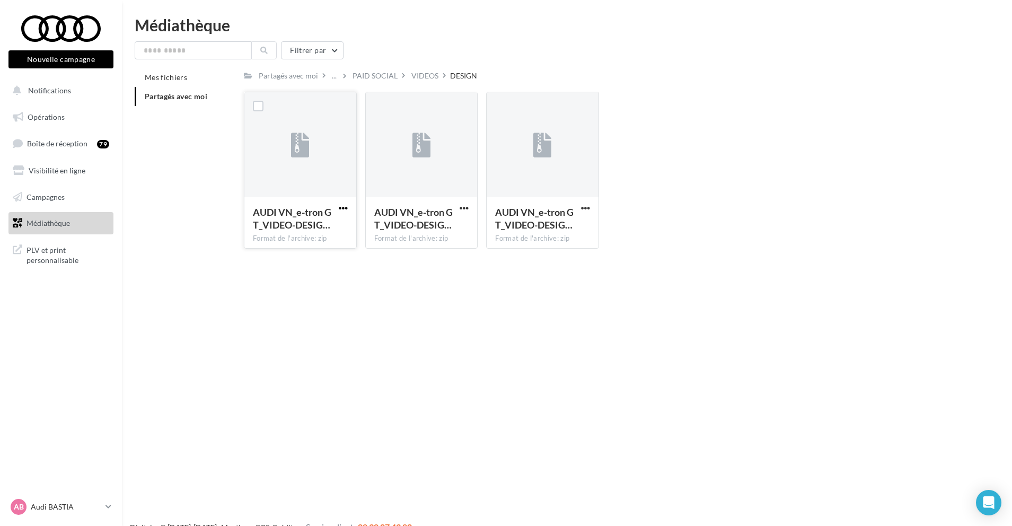
click at [344, 210] on span "button" at bounding box center [343, 208] width 9 height 9
click at [328, 224] on button "Télécharger" at bounding box center [297, 229] width 106 height 28
click at [416, 80] on div "Le téléchargement va bientôt commencer" at bounding box center [505, 66] width 185 height 29
click at [412, 77] on div "VIDEOS" at bounding box center [424, 75] width 27 height 11
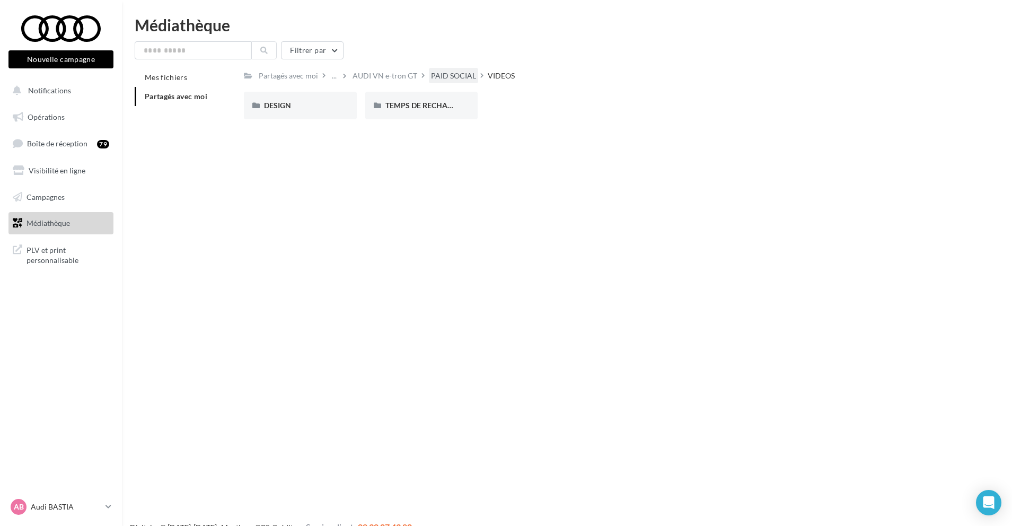
click at [445, 76] on div "PAID SOCIAL" at bounding box center [453, 75] width 45 height 11
click at [439, 76] on div "AUDI VN e-tron GT" at bounding box center [430, 75] width 65 height 11
click at [426, 76] on div "AUDI VN" at bounding box center [432, 75] width 31 height 11
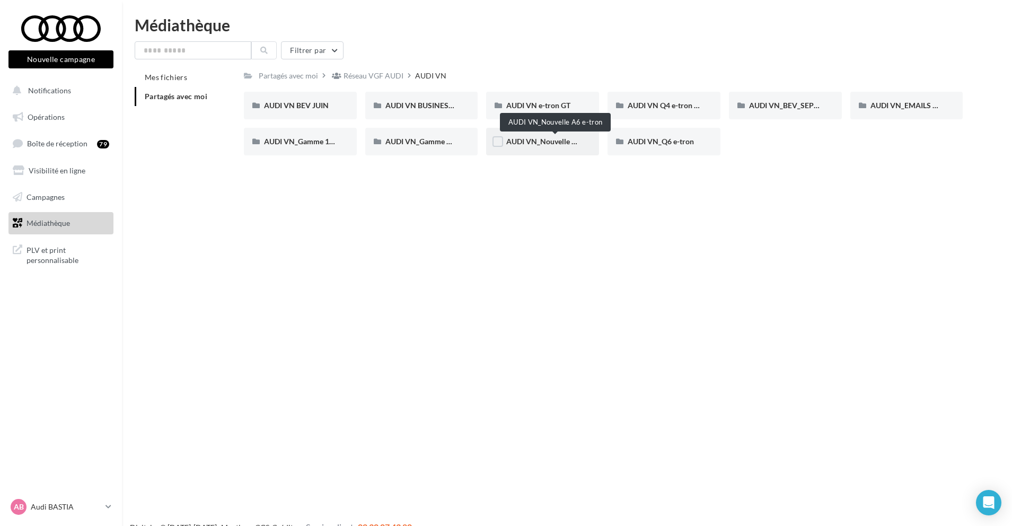
click at [549, 143] on span "AUDI VN_Nouvelle A6 e-tron" at bounding box center [554, 141] width 97 height 9
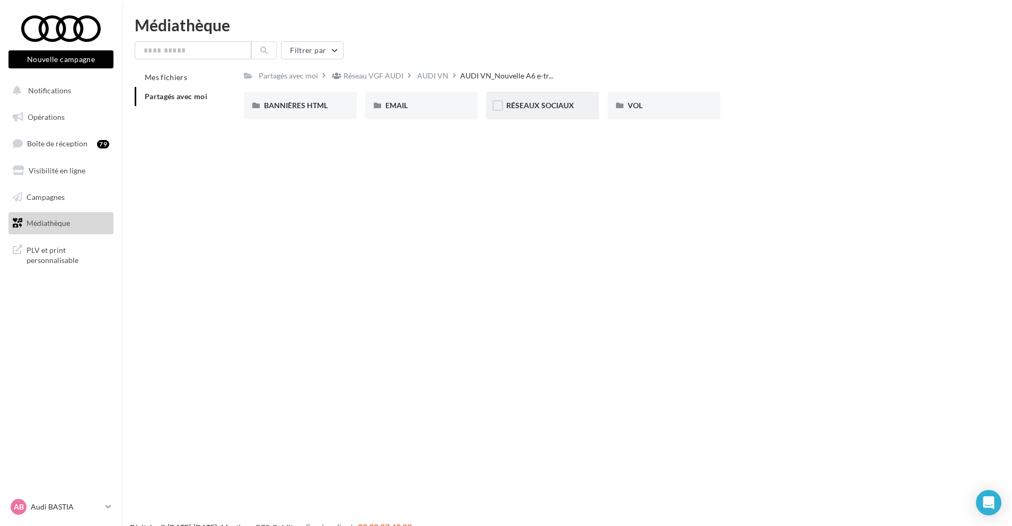
click at [556, 113] on div "RÉSEAUX SOCIAUX" at bounding box center [542, 106] width 113 height 28
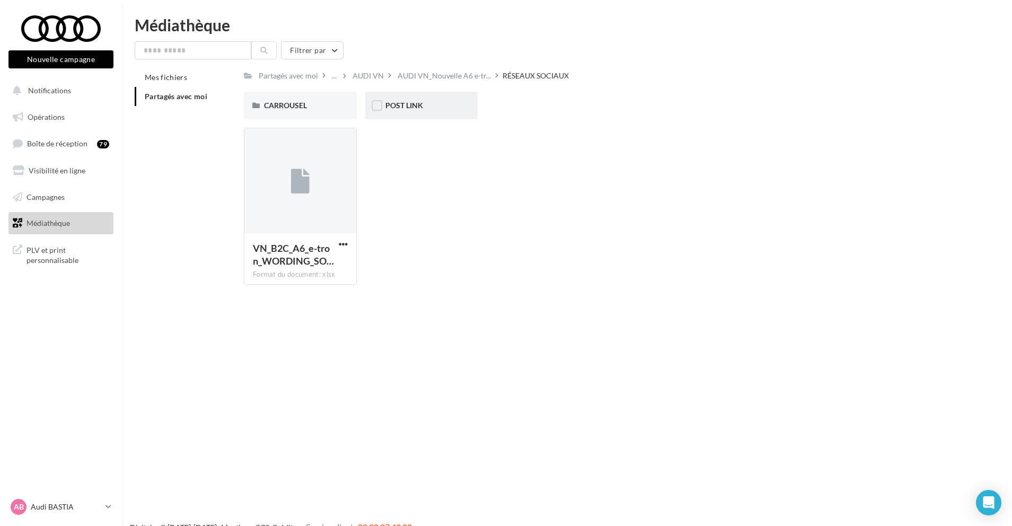
click at [414, 97] on div "POST LINK" at bounding box center [421, 106] width 113 height 28
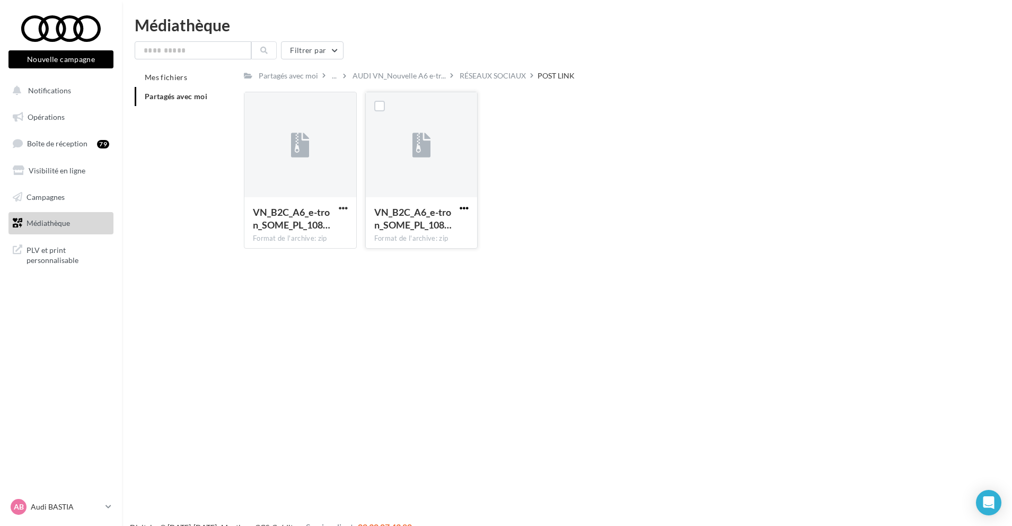
click at [462, 208] on span "button" at bounding box center [464, 208] width 9 height 9
click at [431, 226] on button "Télécharger" at bounding box center [418, 229] width 106 height 28
click at [499, 83] on div "Partagés avec moi ... AUDI VN_Nouvelle A6 e-tr... RÉSEAUX SOCIAUX POST LINK Rs …" at bounding box center [603, 162] width 719 height 189
click at [483, 81] on div "RÉSEAUX SOCIAUX" at bounding box center [493, 75] width 66 height 11
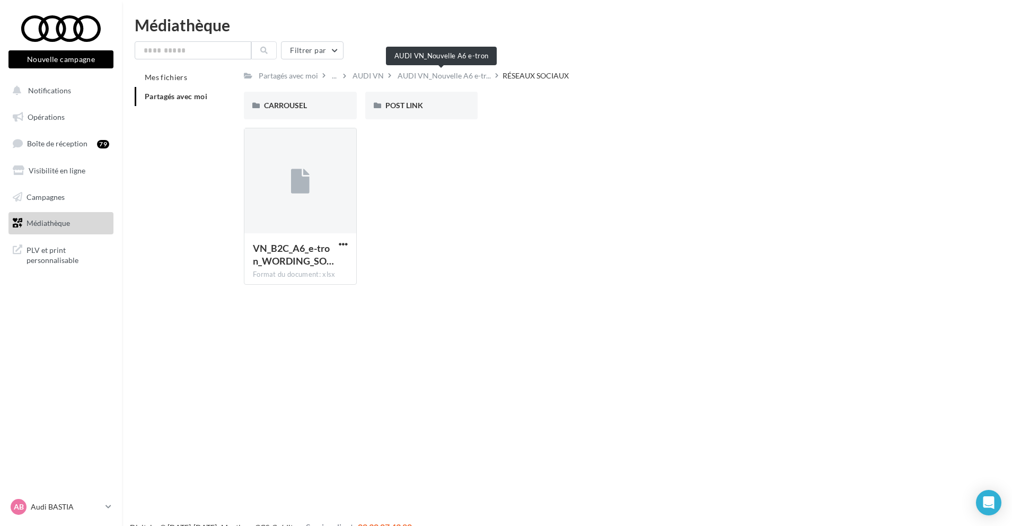
click at [419, 76] on span "AUDI VN_Nouvelle A6 e-tr..." at bounding box center [444, 75] width 93 height 11
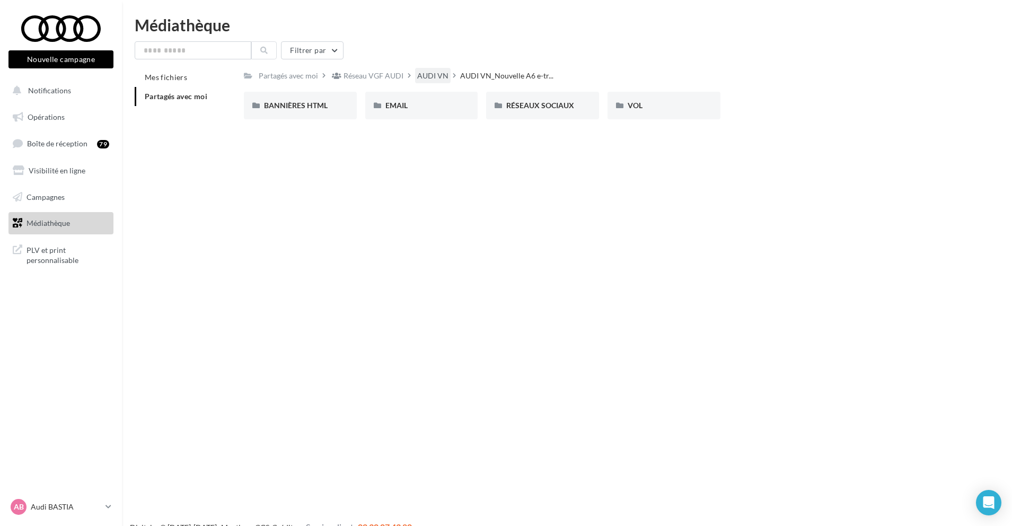
click at [427, 74] on div "AUDI VN" at bounding box center [432, 75] width 31 height 11
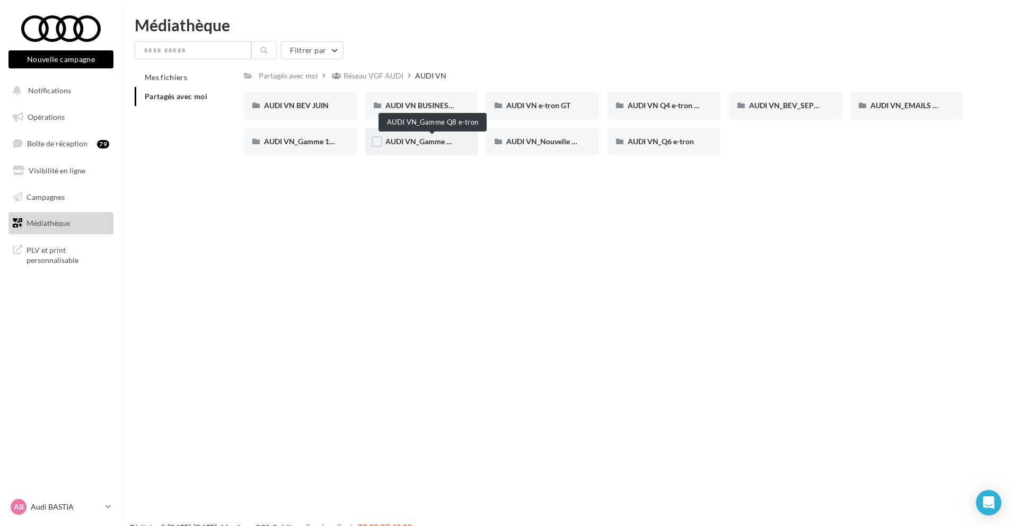
click at [434, 140] on span "AUDI VN_Gamme Q8 e-tron" at bounding box center [431, 141] width 93 height 9
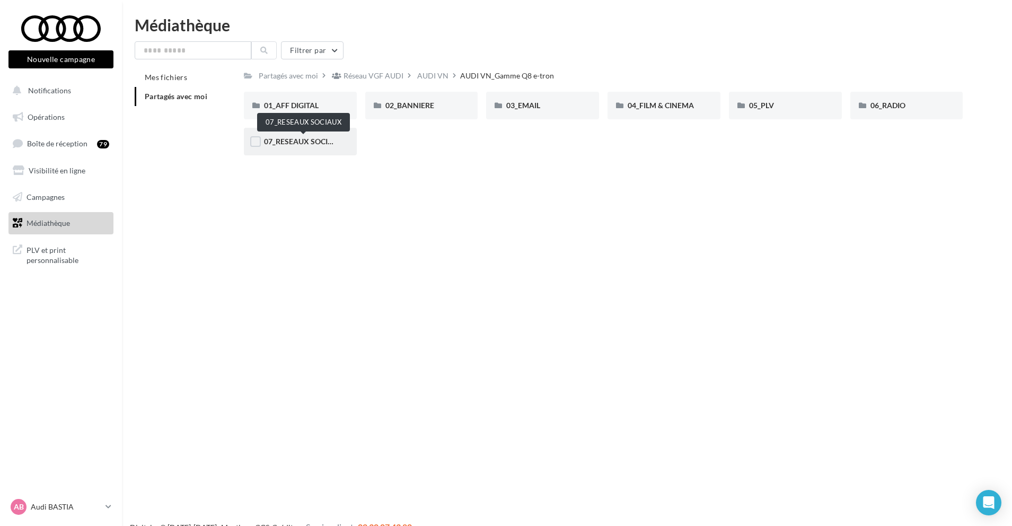
click at [288, 139] on span "07_RESEAUX SOCIAUX" at bounding box center [304, 141] width 80 height 9
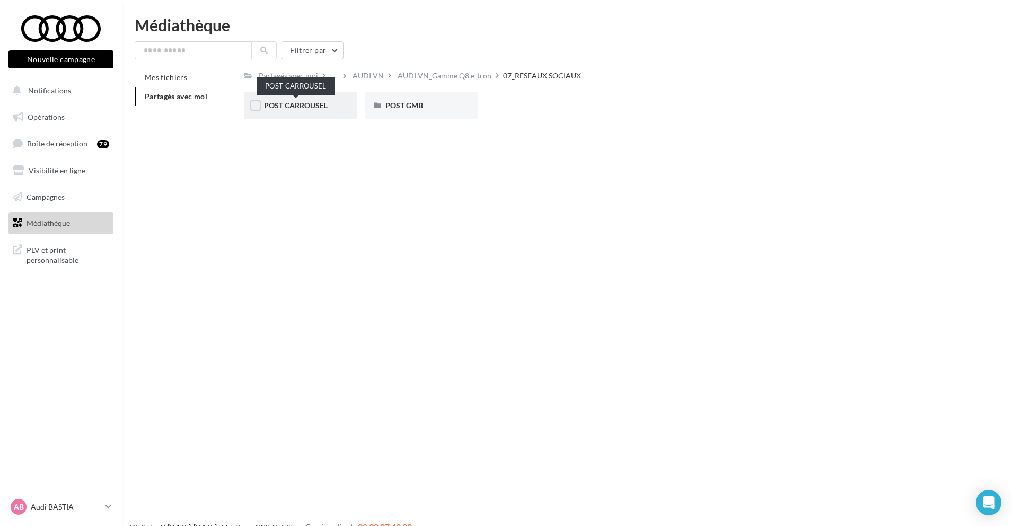
click at [325, 105] on span "POST CARROUSEL" at bounding box center [296, 105] width 64 height 9
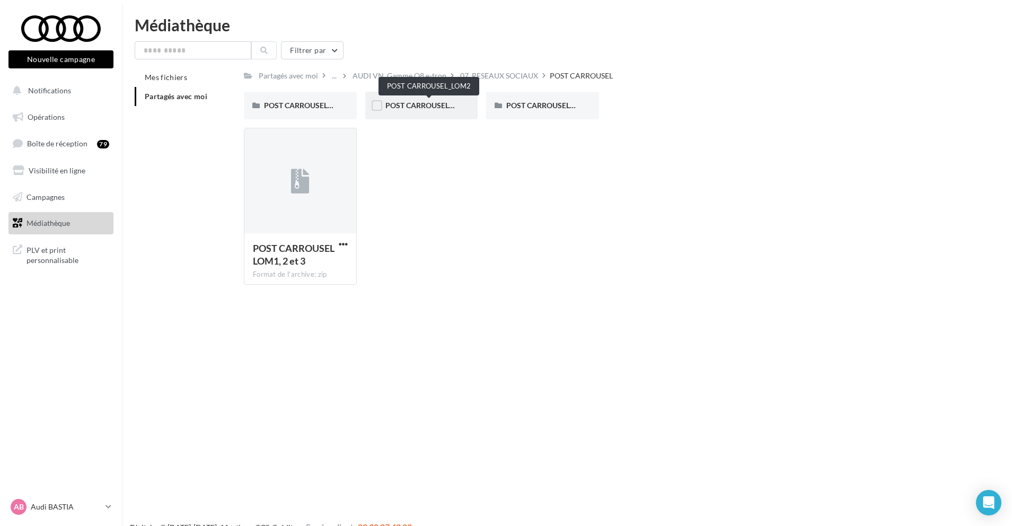
click at [434, 104] on span "POST CARROUSEL_LOM2" at bounding box center [428, 105] width 87 height 9
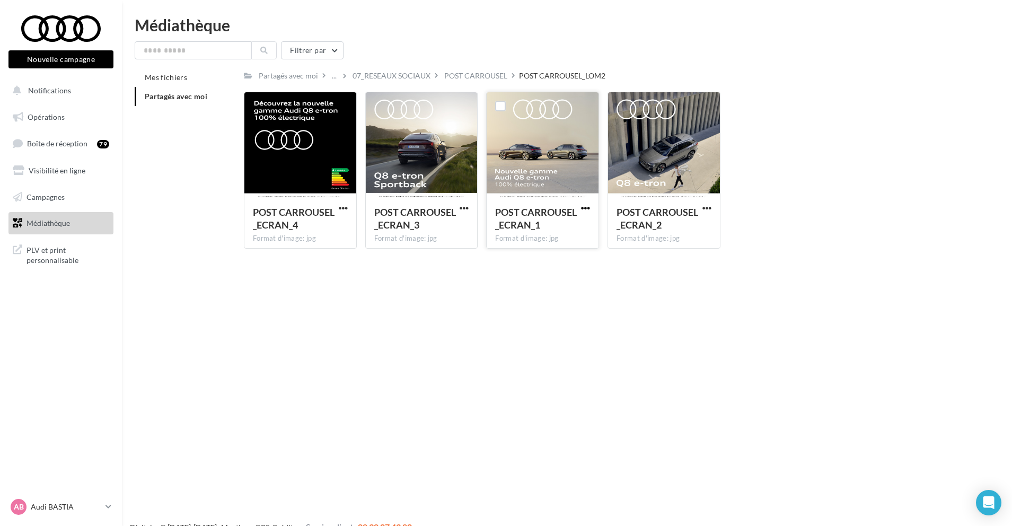
click at [588, 208] on span "button" at bounding box center [585, 208] width 9 height 9
click at [552, 222] on button "Télécharger" at bounding box center [539, 229] width 106 height 28
click at [462, 208] on span "button" at bounding box center [464, 208] width 9 height 9
click at [438, 224] on button "Télécharger" at bounding box center [418, 229] width 106 height 28
click at [397, 75] on div "07_RESEAUX SOCIAUX" at bounding box center [391, 75] width 78 height 11
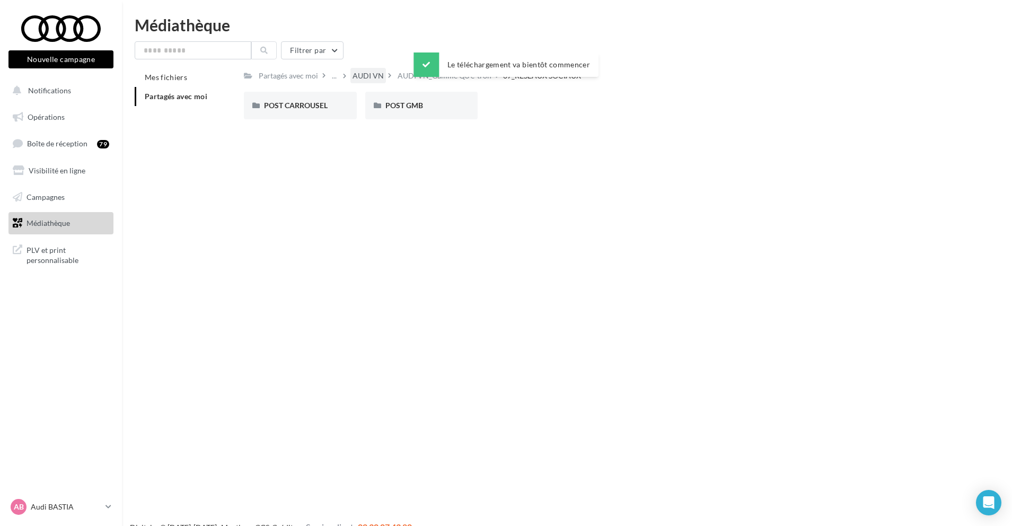
click at [368, 75] on div "AUDI VN" at bounding box center [367, 75] width 31 height 11
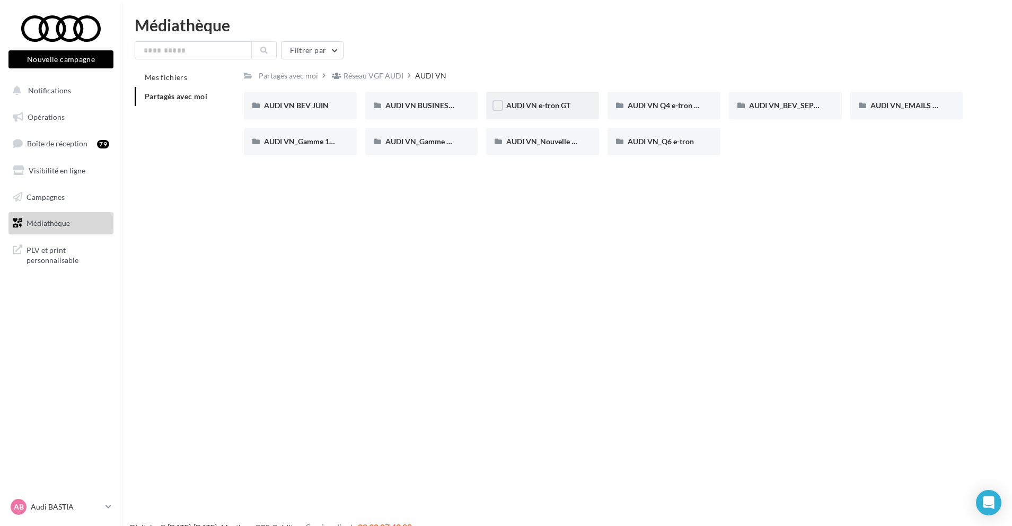
click at [525, 99] on div "AUDI VN e-tron GT" at bounding box center [542, 106] width 113 height 28
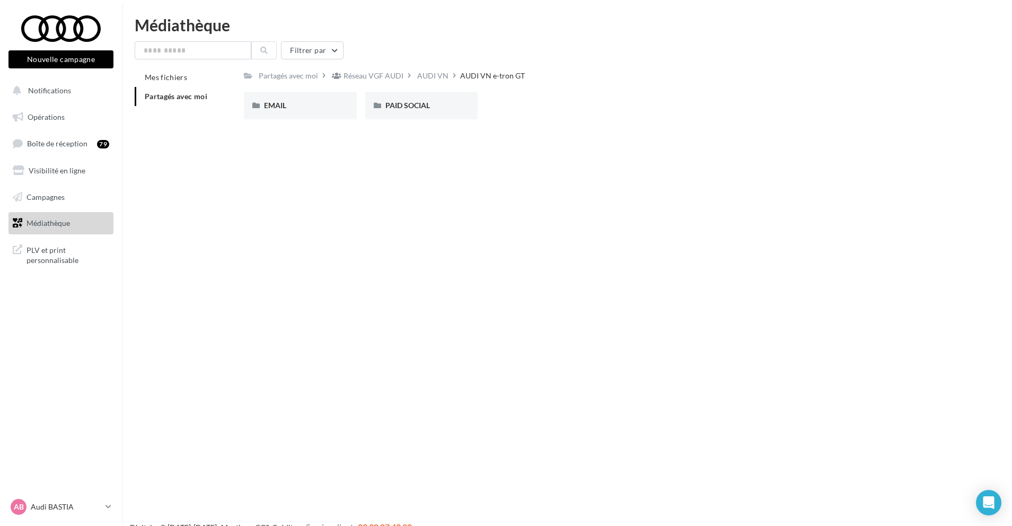
click at [426, 73] on div "AUDI VN" at bounding box center [432, 75] width 31 height 11
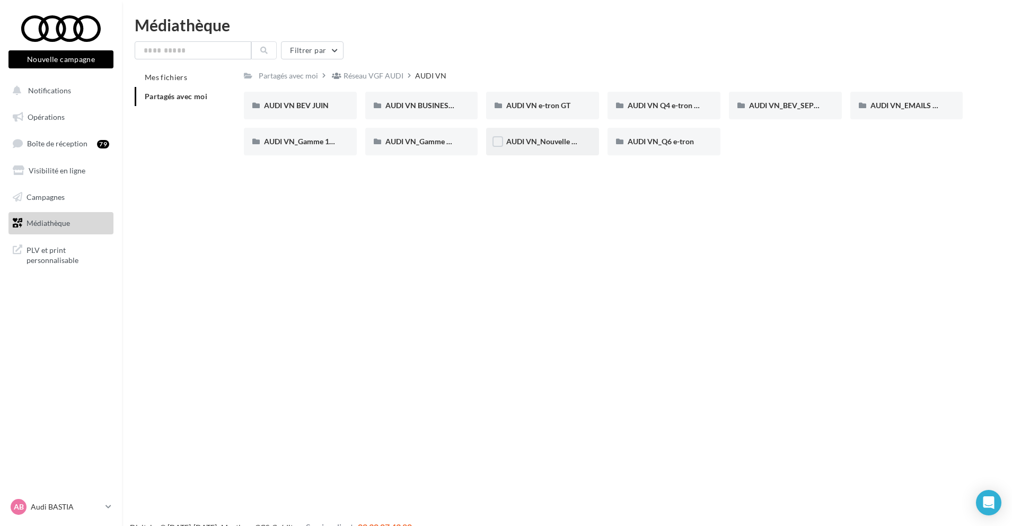
click at [548, 146] on div "AUDI VN_Nouvelle A6 e-tron" at bounding box center [542, 141] width 73 height 11
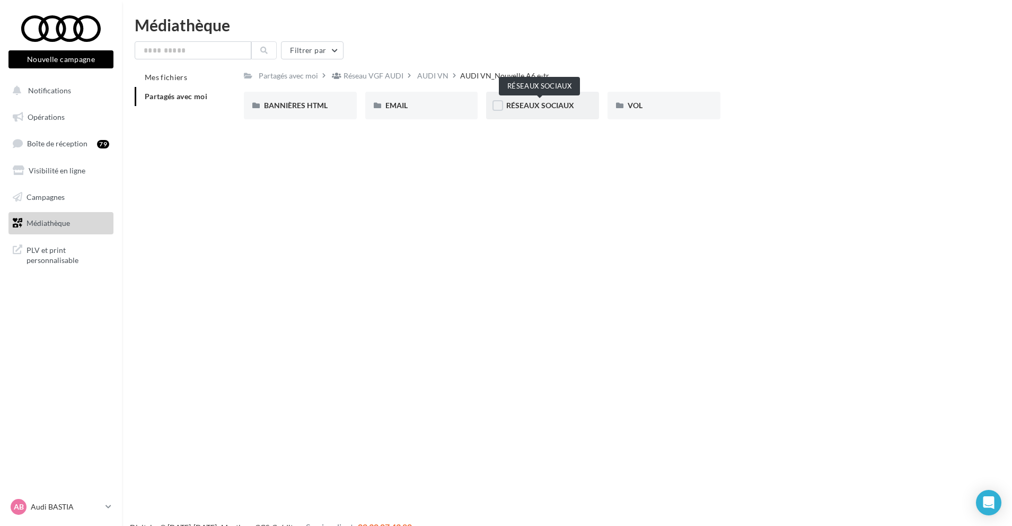
click at [541, 110] on div "RÉSEAUX SOCIAUX" at bounding box center [542, 105] width 73 height 11
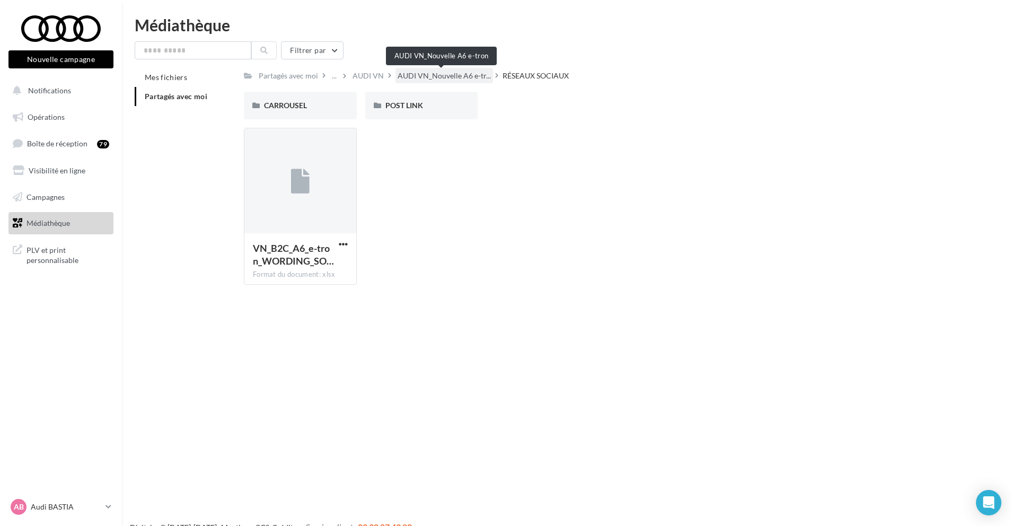
click at [412, 73] on span "AUDI VN_Nouvelle A6 e-tr..." at bounding box center [444, 75] width 93 height 11
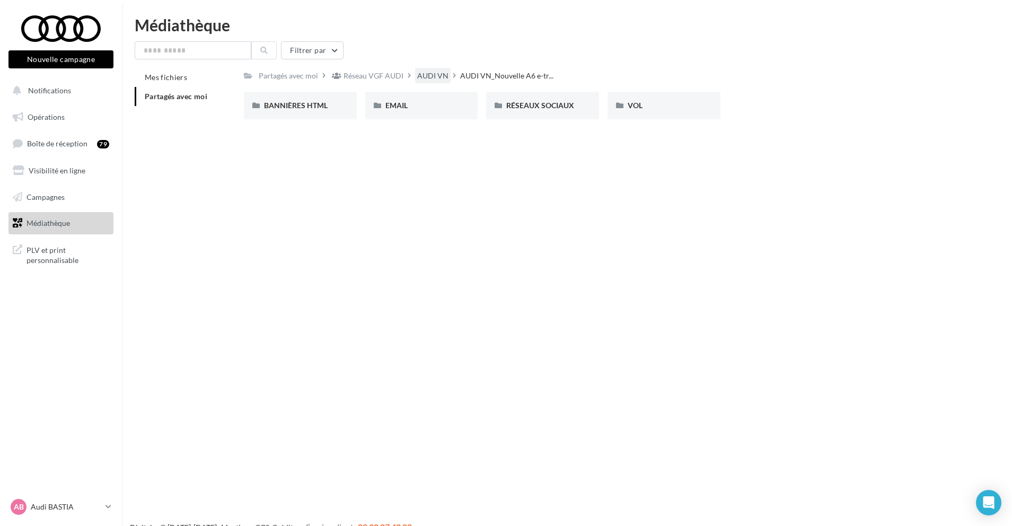
click at [429, 72] on div "AUDI VN" at bounding box center [432, 75] width 31 height 11
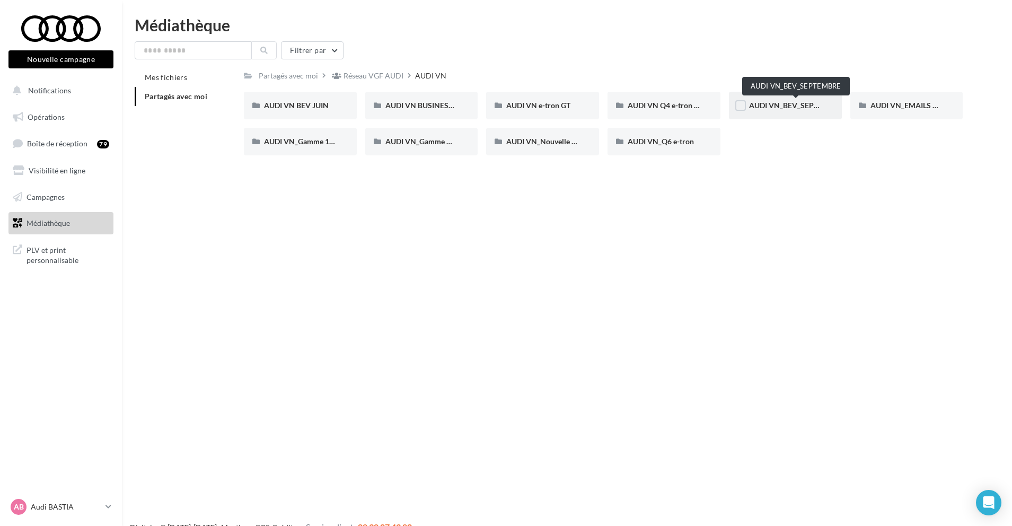
click at [774, 108] on span "AUDI VN_BEV_SEPTEMBRE" at bounding box center [796, 105] width 94 height 9
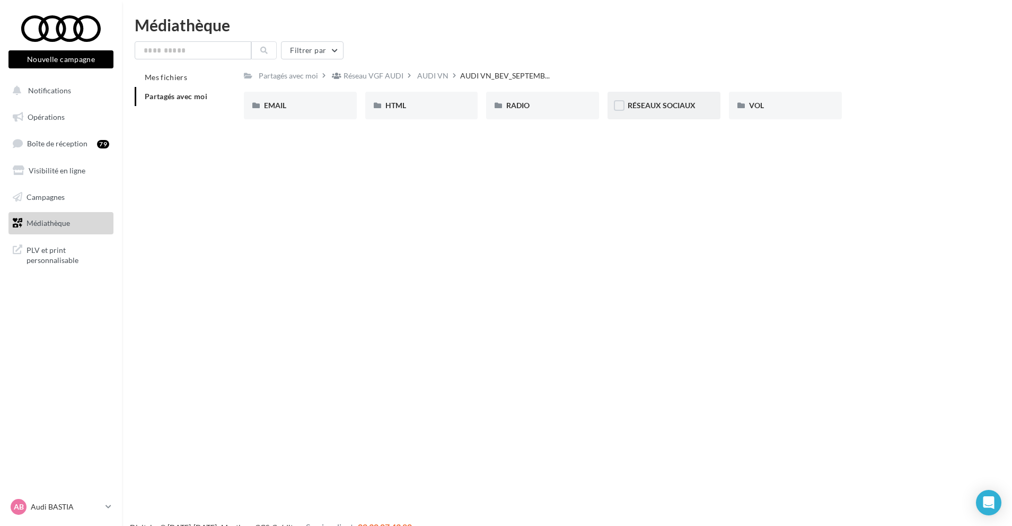
click at [644, 110] on div "RÉSEAUX SOCIAUX" at bounding box center [664, 105] width 73 height 11
click at [421, 110] on div "Q4 e-tron" at bounding box center [421, 105] width 73 height 11
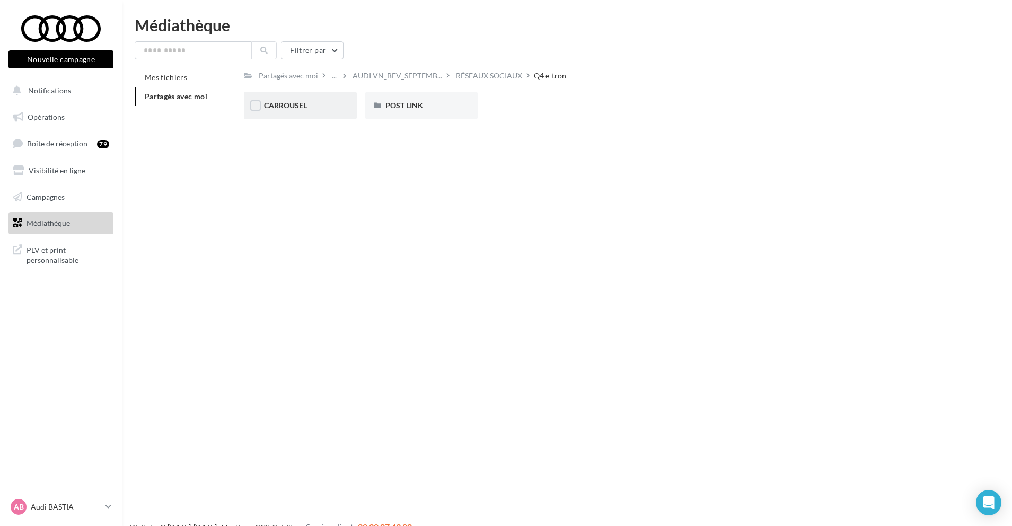
click at [302, 110] on div "CARROUSEL" at bounding box center [300, 105] width 73 height 11
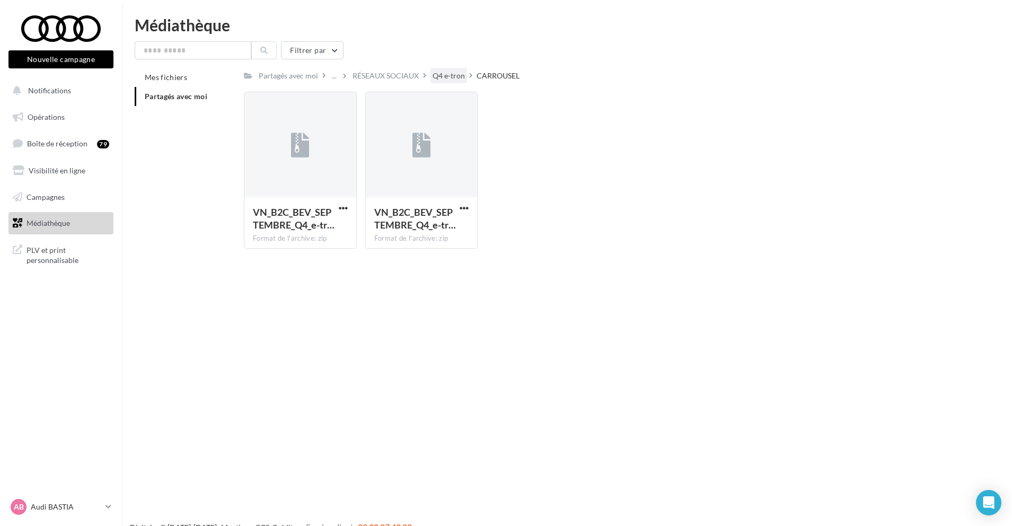
click at [440, 75] on div "Q4 e-tron" at bounding box center [449, 75] width 32 height 11
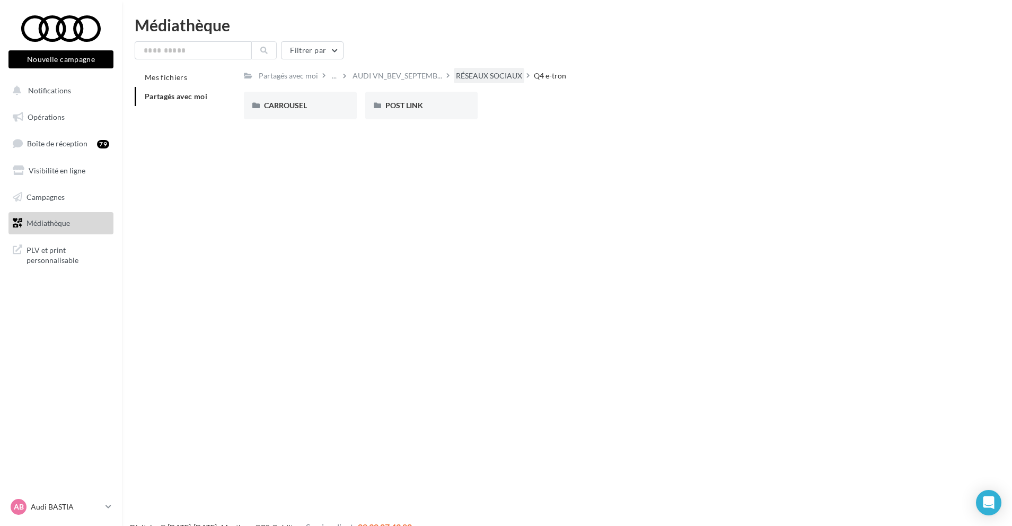
click at [458, 75] on div "RÉSEAUX SOCIAUX" at bounding box center [489, 75] width 66 height 11
click at [545, 109] on span "Q6 Sportback e-tron" at bounding box center [540, 105] width 68 height 9
click at [293, 106] on span "CARROUSEL" at bounding box center [285, 105] width 43 height 9
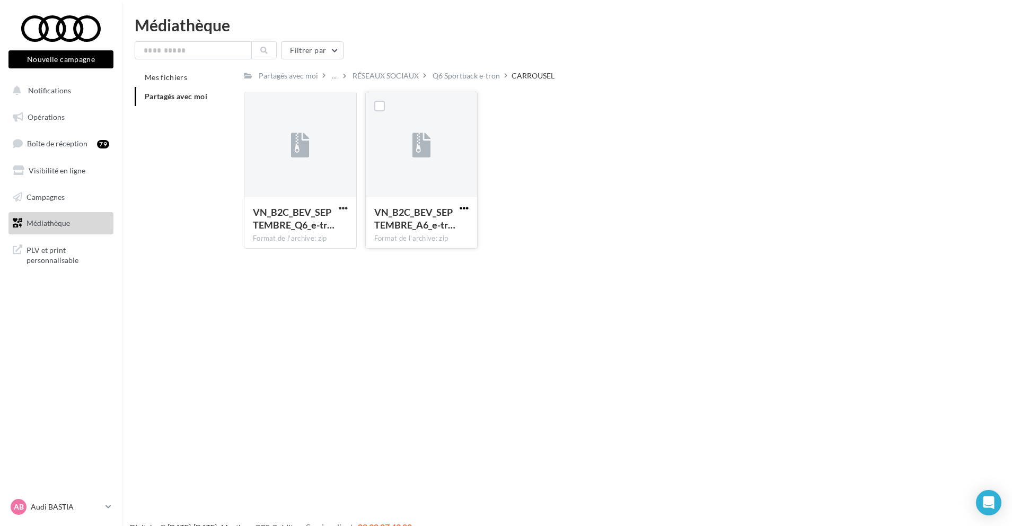
click at [465, 210] on span "button" at bounding box center [464, 208] width 9 height 9
click at [552, 201] on div "VN_B2C_BEV_SEPTEMBRE_Q6_e-tr… Format de l'archive: zip VN_B2C_BEV_SEPTEMBRE_Q6_…" at bounding box center [608, 174] width 728 height 165
click at [342, 210] on span "button" at bounding box center [343, 208] width 9 height 9
click at [327, 231] on button "Télécharger" at bounding box center [297, 229] width 106 height 28
click at [378, 75] on div "RÉSEAUX SOCIAUX" at bounding box center [385, 75] width 66 height 11
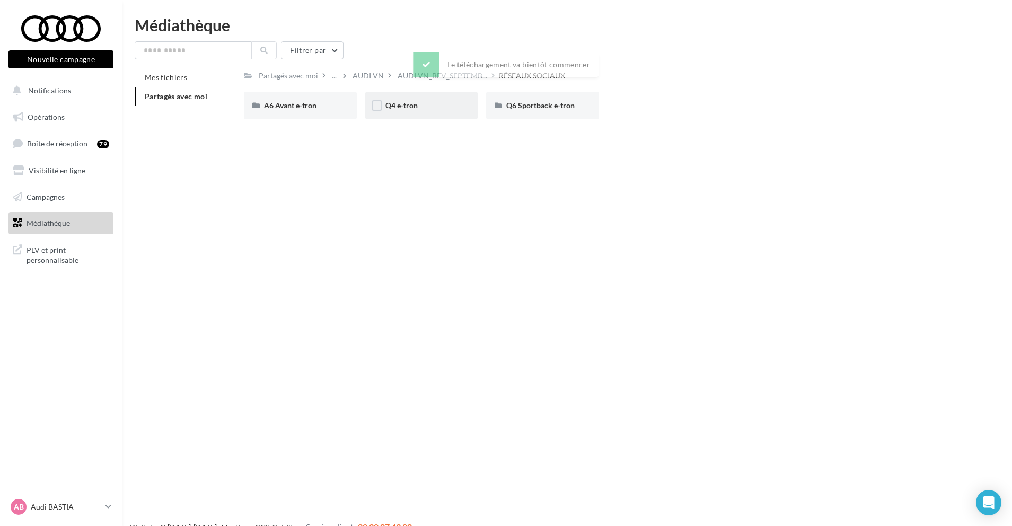
click at [452, 110] on div "Q4 e-tron" at bounding box center [421, 105] width 73 height 11
click at [302, 114] on div "CARROUSEL" at bounding box center [300, 106] width 113 height 28
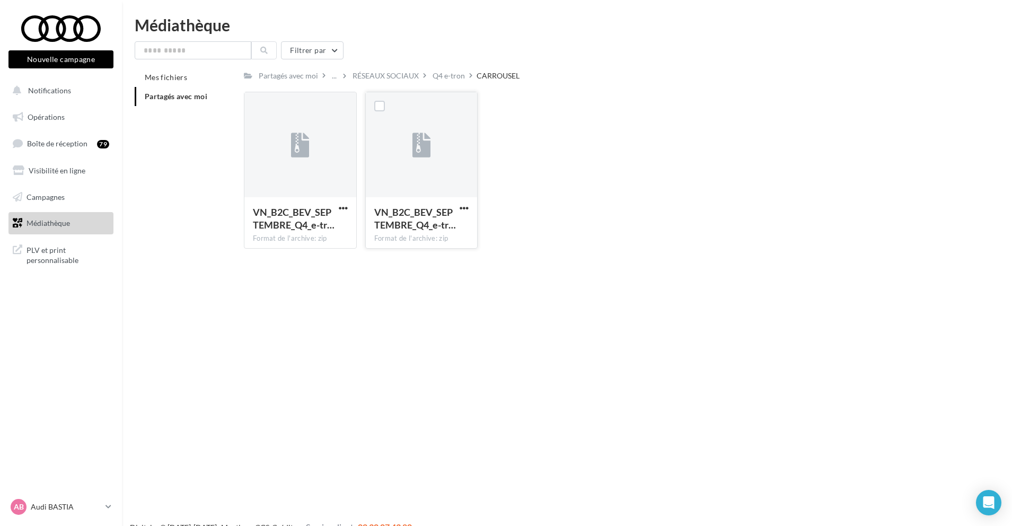
click at [458, 207] on button "button" at bounding box center [463, 209] width 13 height 11
click at [440, 229] on button "Télécharger" at bounding box center [418, 229] width 106 height 28
click at [395, 75] on div "RÉSEAUX SOCIAUX" at bounding box center [385, 75] width 66 height 11
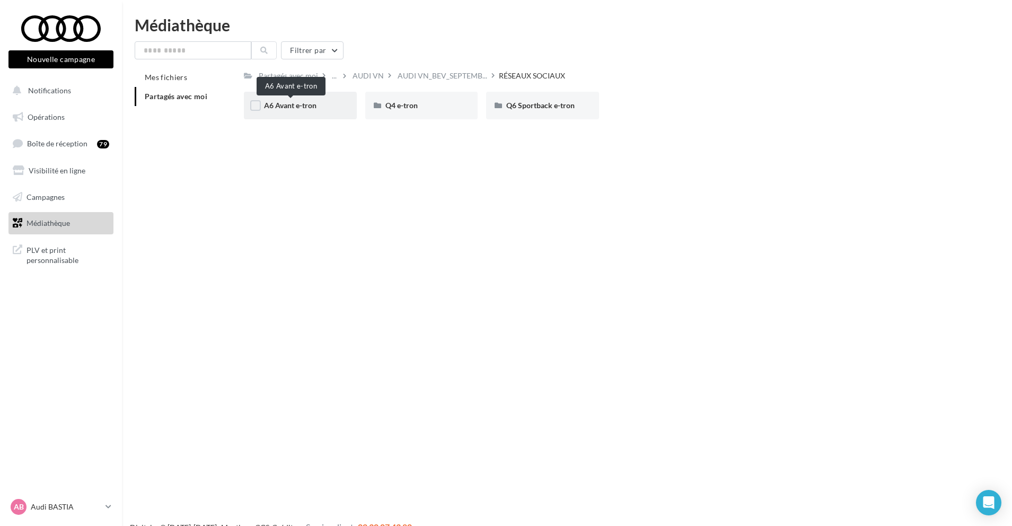
click at [297, 109] on span "A6 Avant e-tron" at bounding box center [290, 105] width 52 height 9
click at [314, 109] on div "CARROUSEL" at bounding box center [300, 105] width 73 height 11
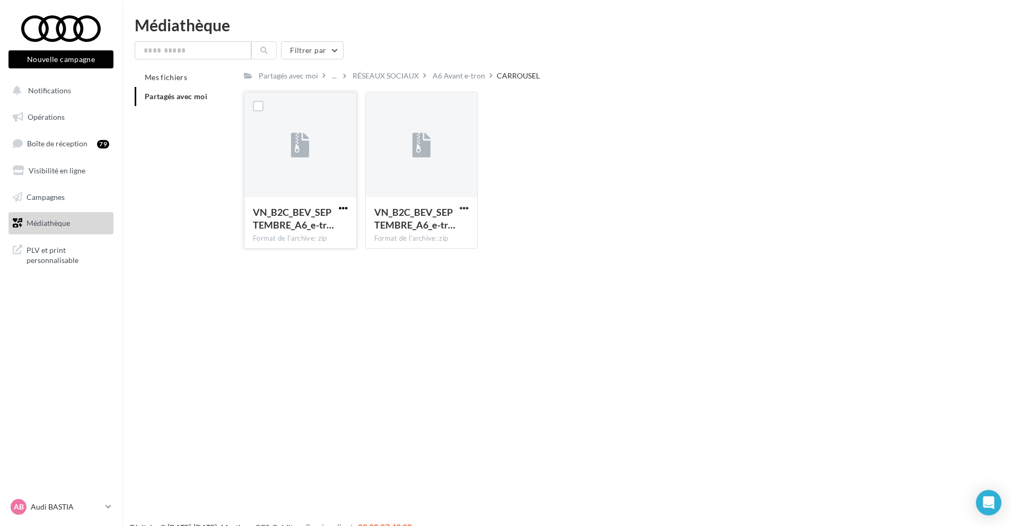
click at [342, 209] on span "button" at bounding box center [343, 208] width 9 height 9
click at [335, 226] on button "Télécharger" at bounding box center [297, 229] width 106 height 28
